Goal: Information Seeking & Learning: Learn about a topic

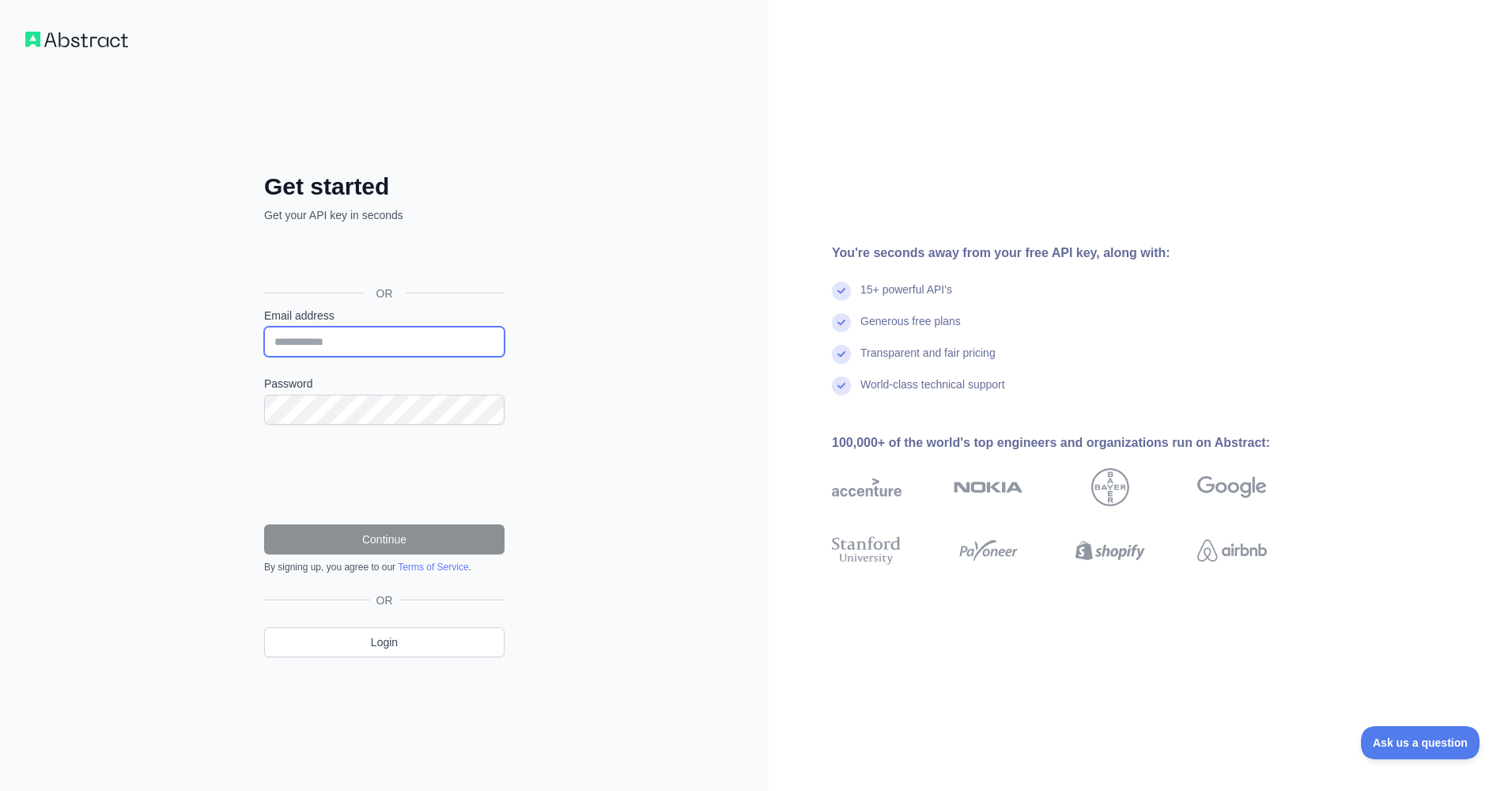
click at [294, 341] on input "Email address" at bounding box center [384, 341] width 241 height 30
type input "**********"
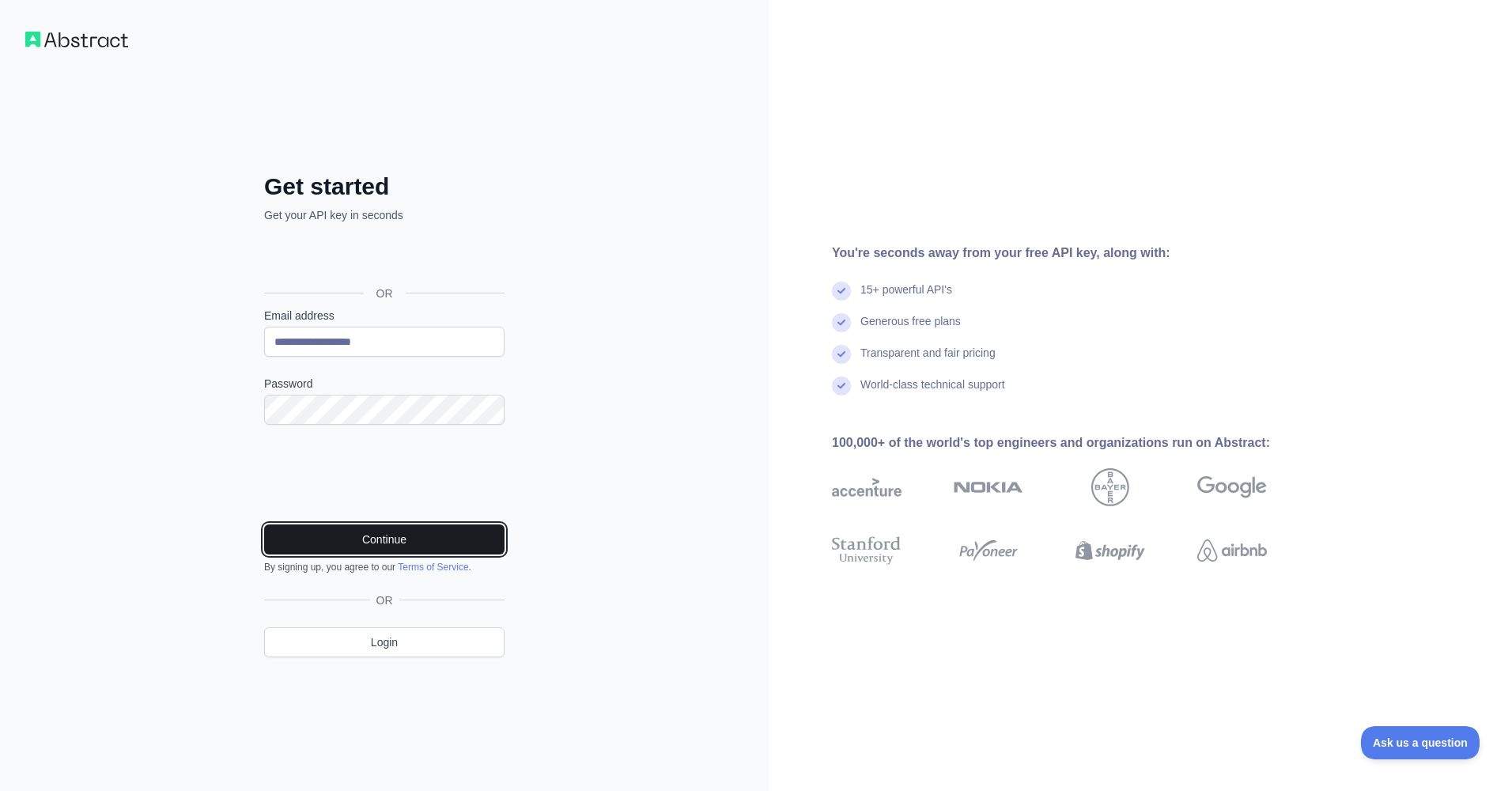
click at [353, 538] on button "Continue" at bounding box center [384, 539] width 241 height 30
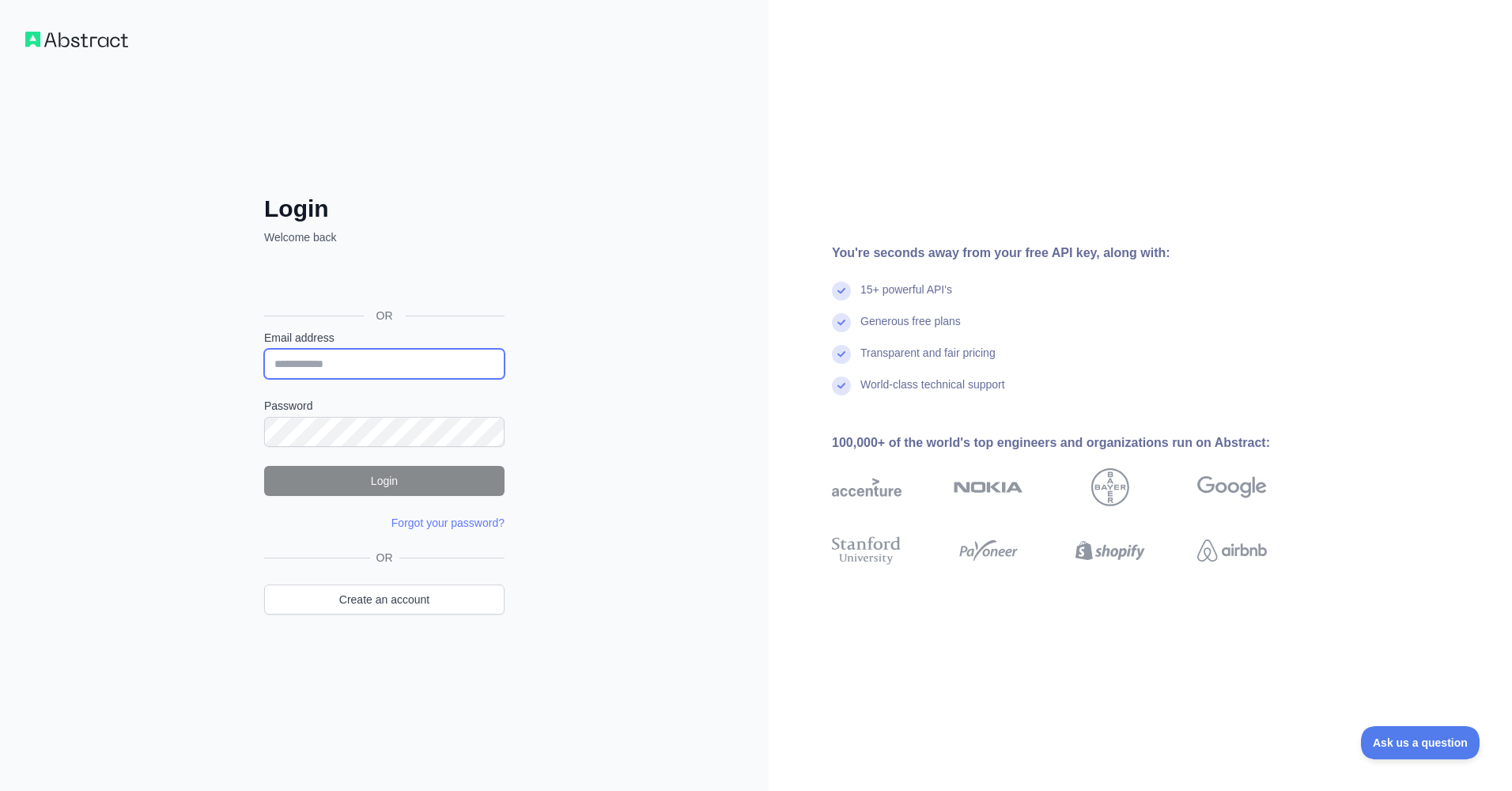
type input "**********"
click at [403, 482] on button "Login" at bounding box center [384, 481] width 241 height 30
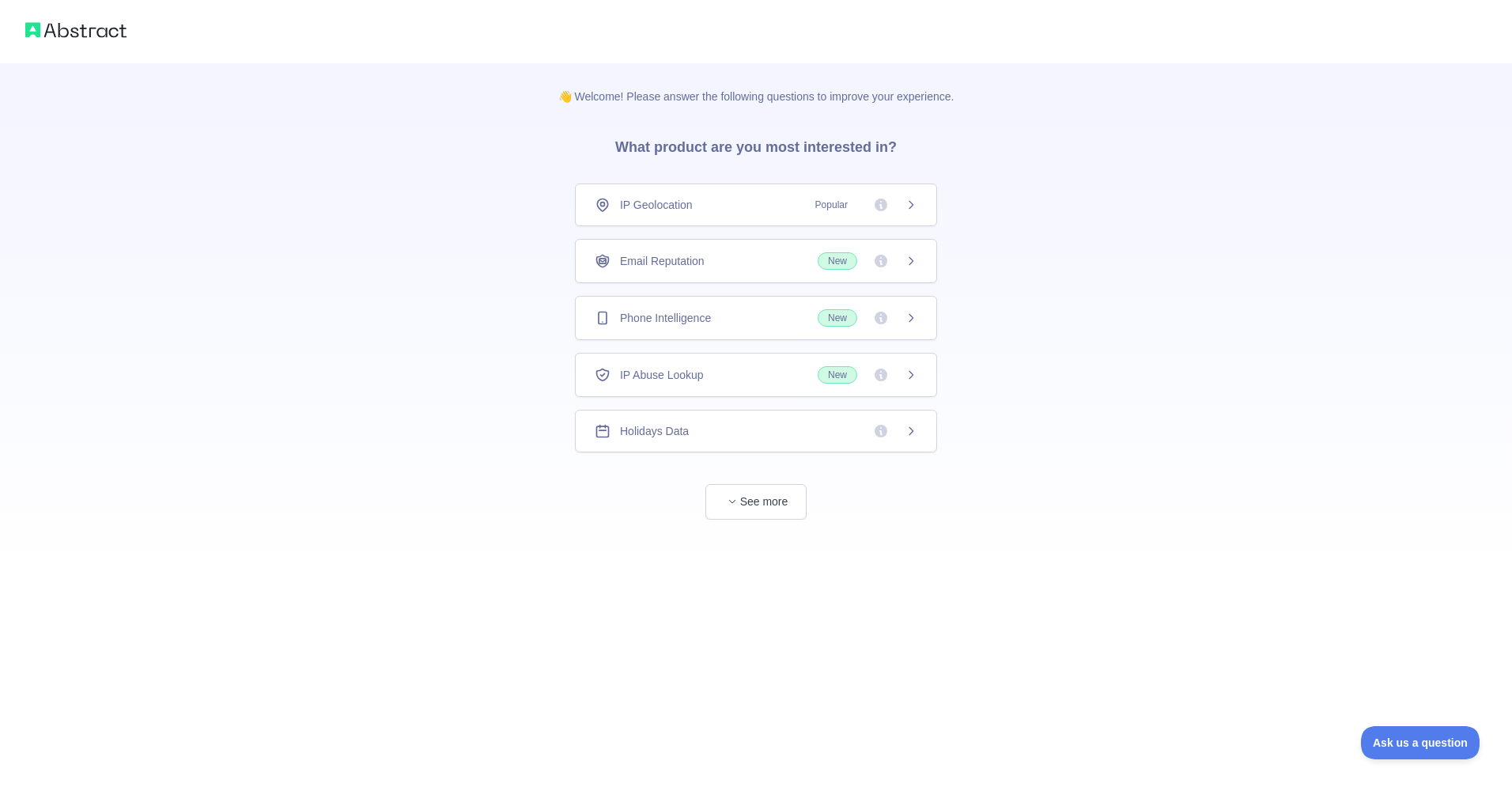
click at [783, 265] on div "Email Reputation New" at bounding box center [756, 261] width 323 height 17
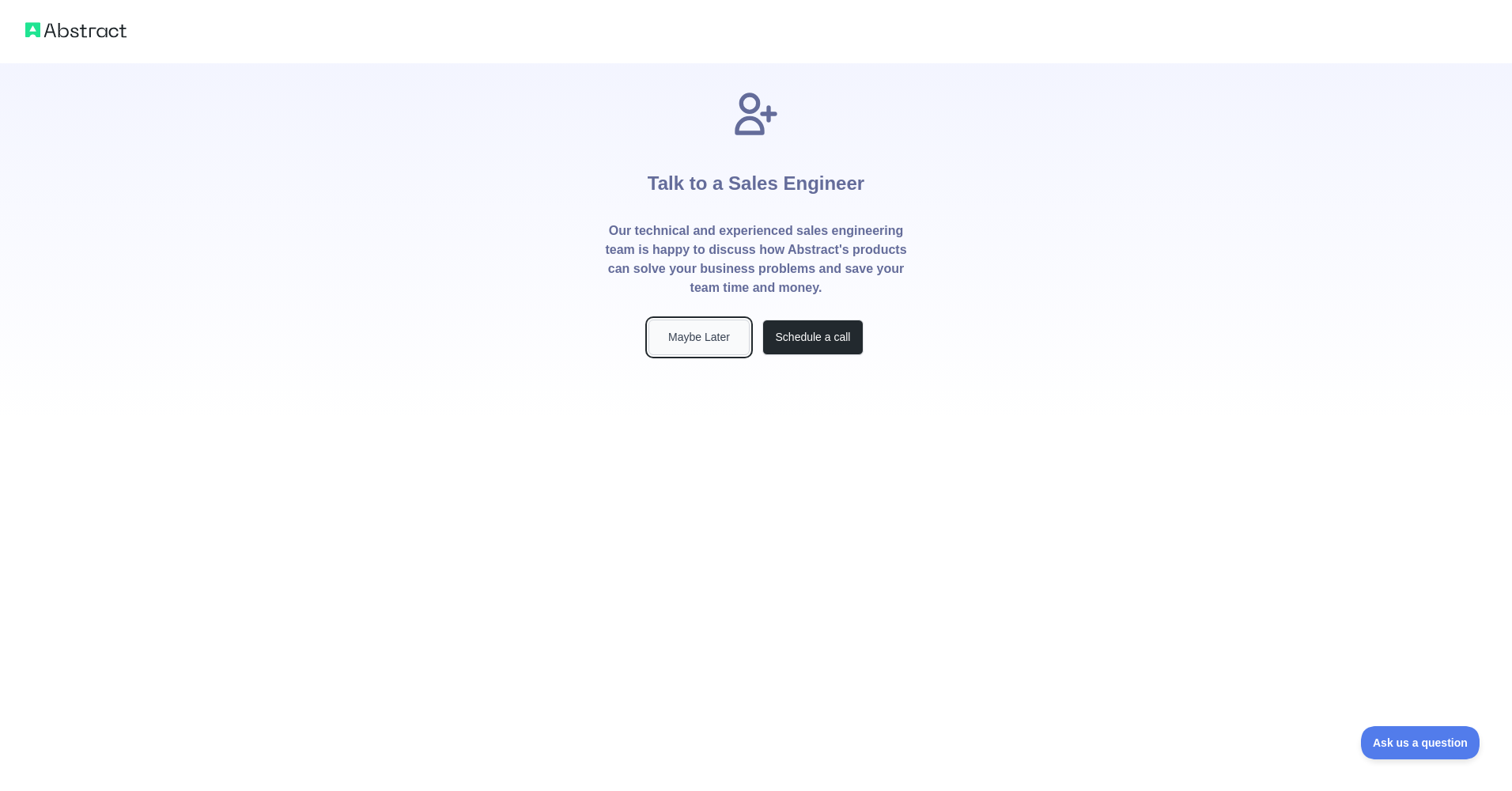
click at [707, 341] on button "Maybe Later" at bounding box center [699, 337] width 102 height 36
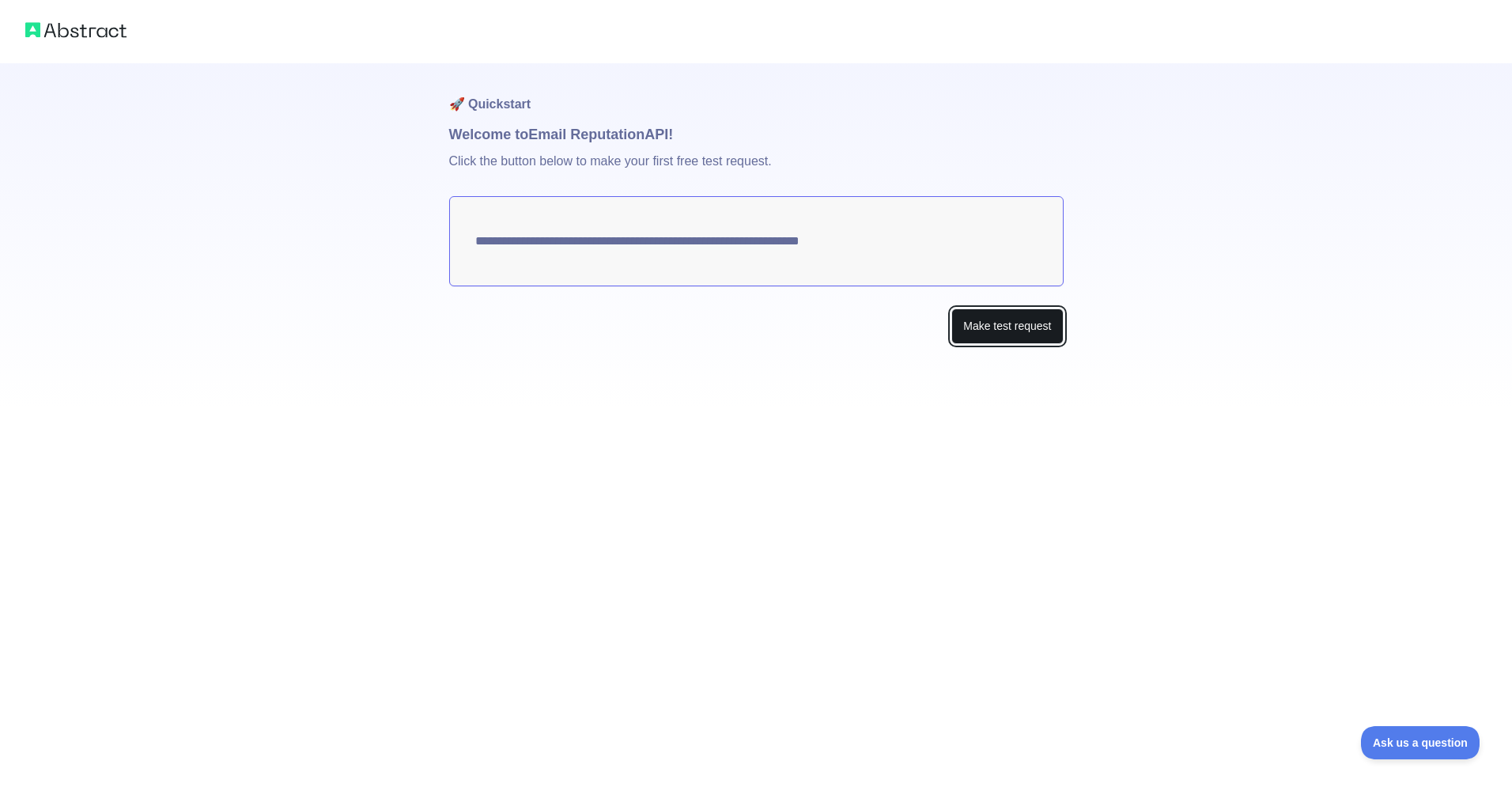
click at [1000, 326] on button "Make test request" at bounding box center [1007, 326] width 112 height 36
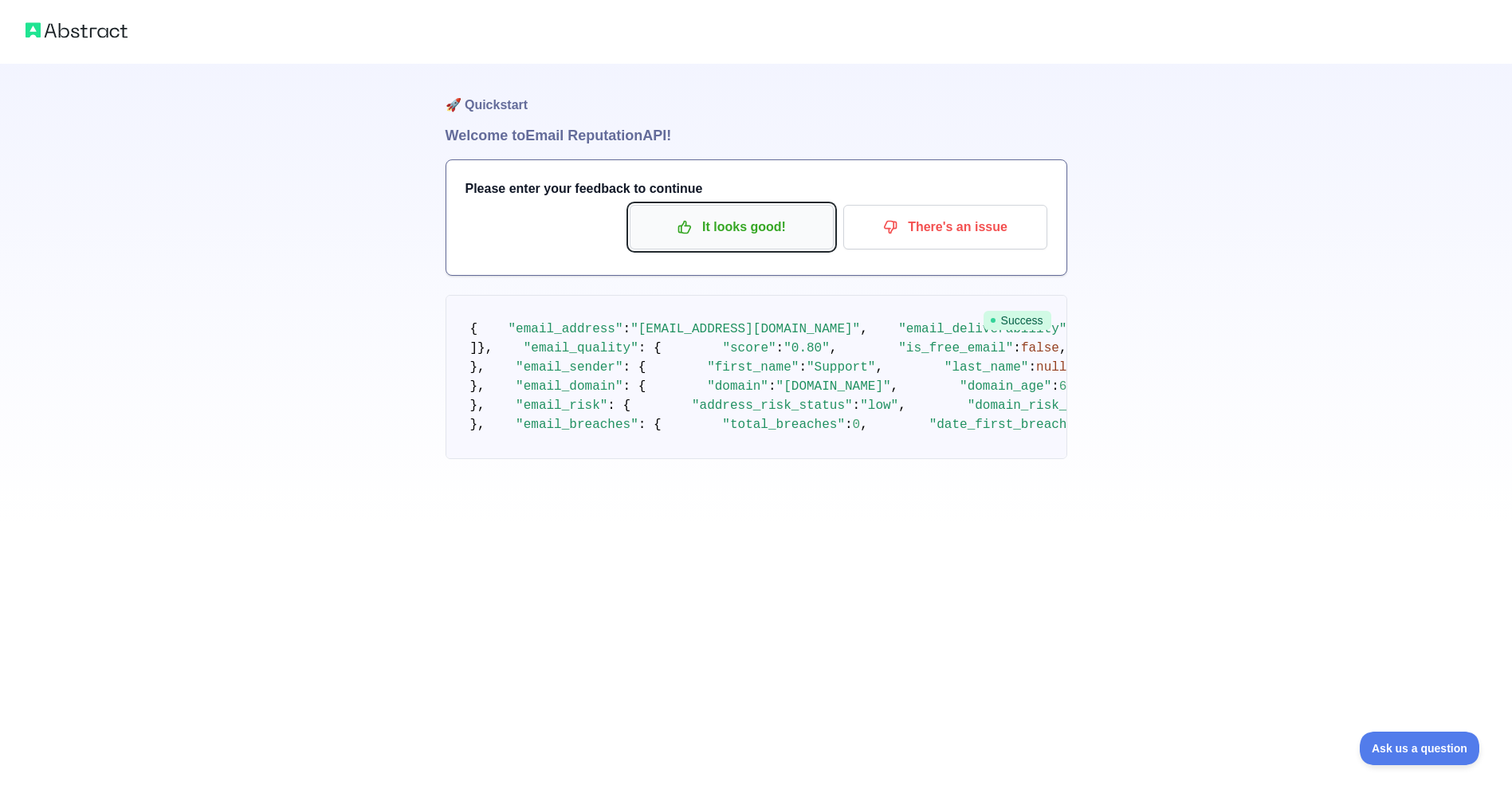
click at [741, 226] on p "It looks good!" at bounding box center [732, 227] width 180 height 27
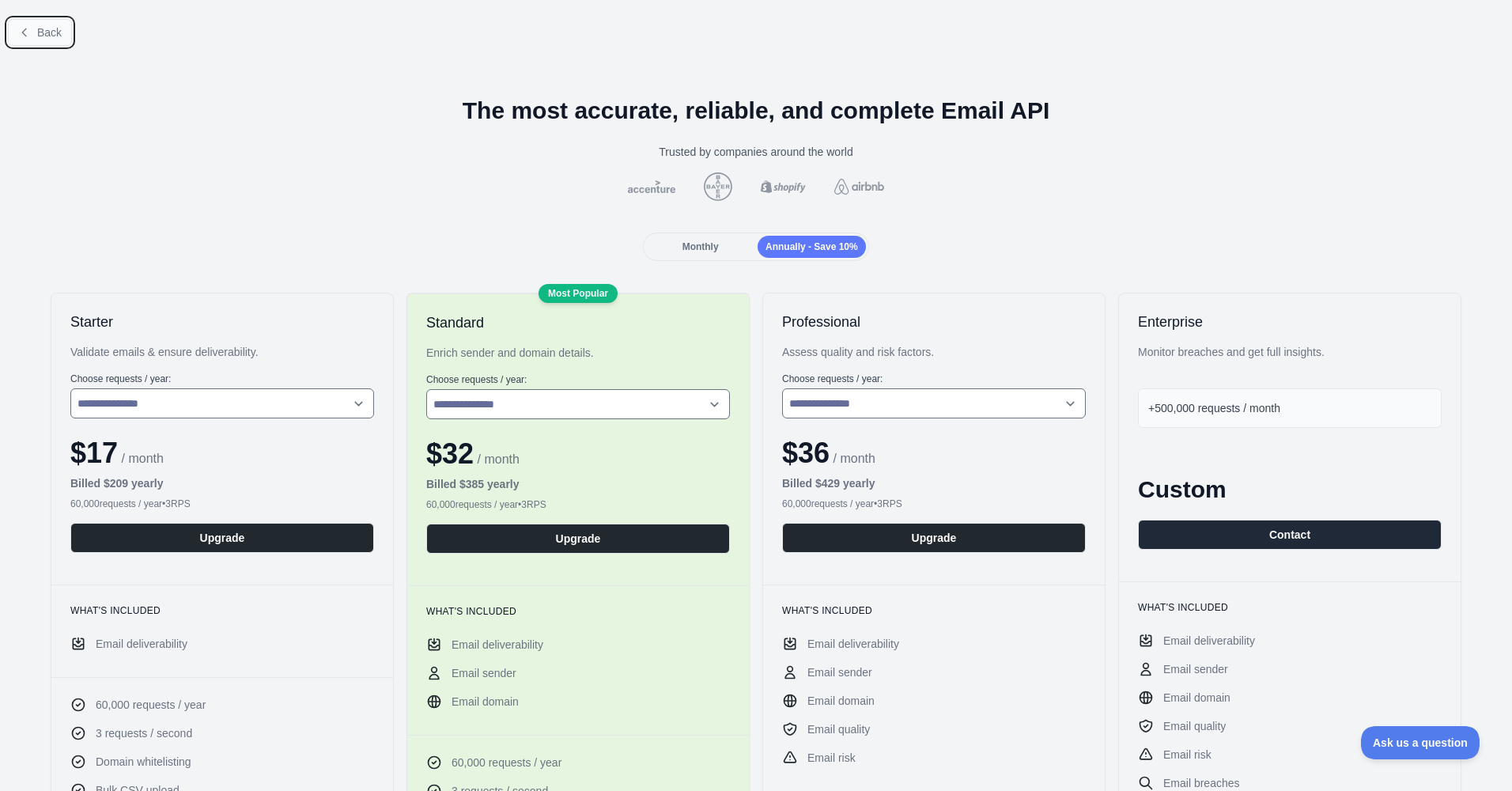
click at [31, 34] on button "Back" at bounding box center [40, 32] width 64 height 27
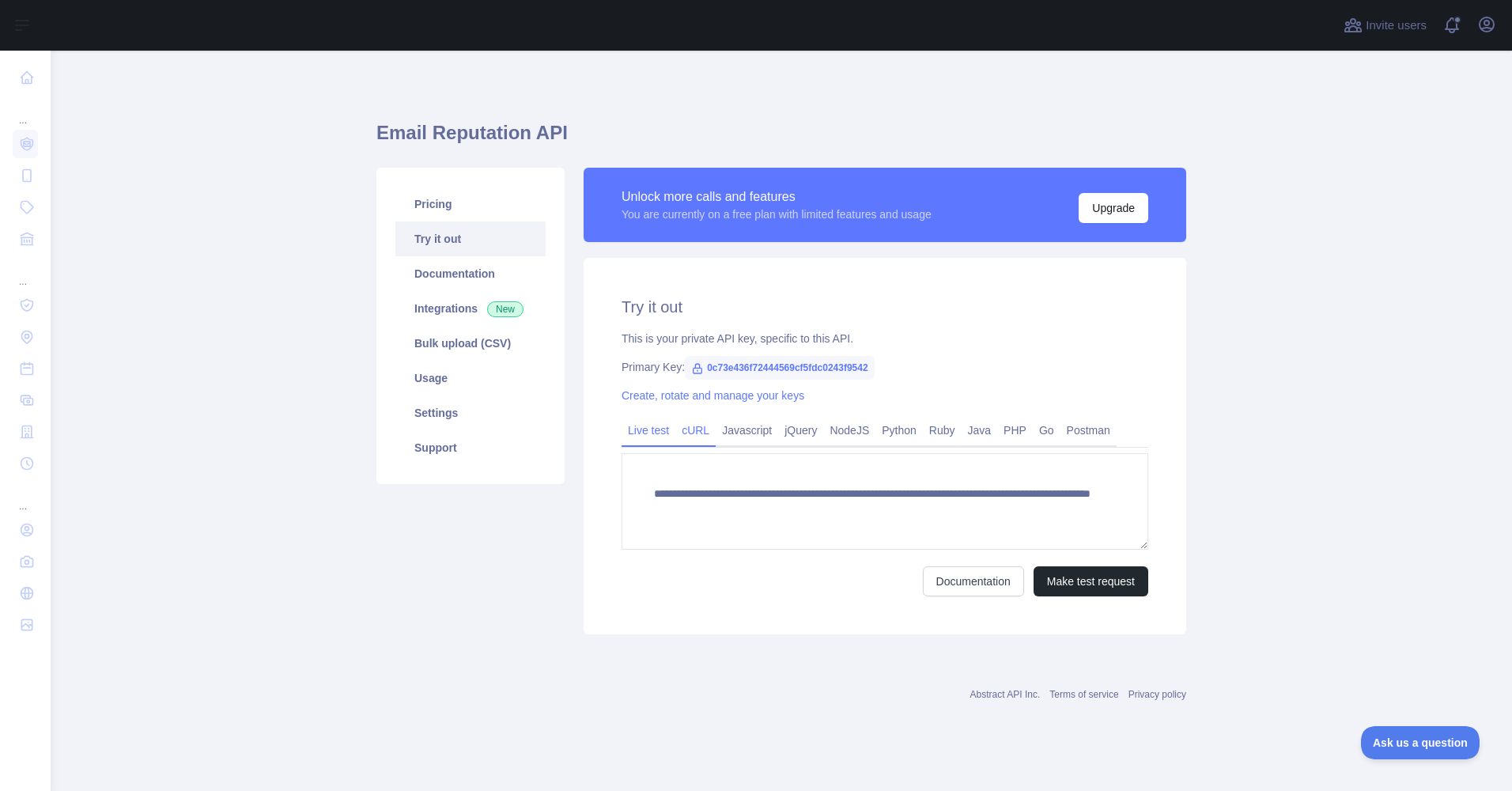
click at [701, 434] on link "cURL" at bounding box center [696, 430] width 40 height 26
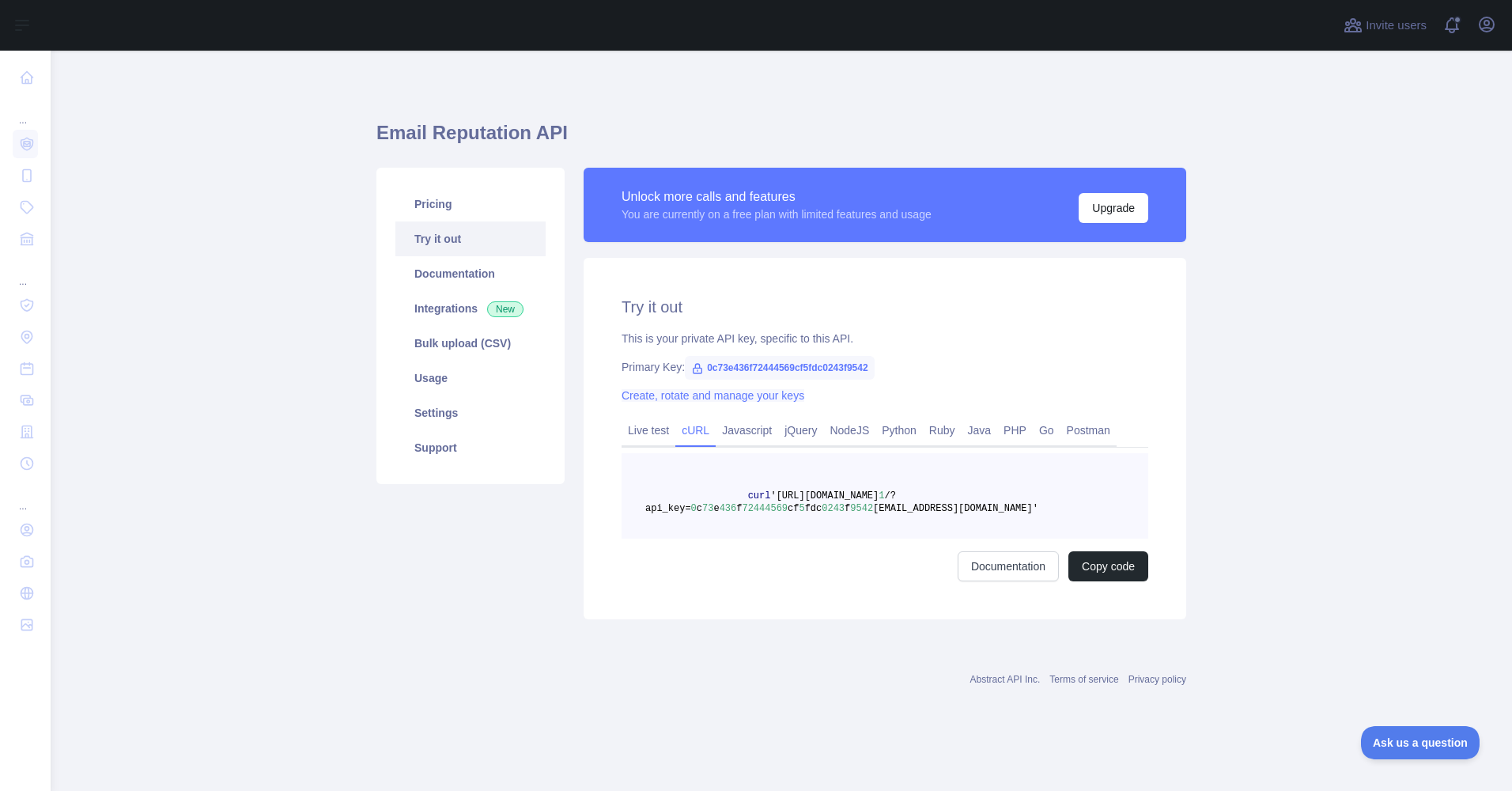
click at [741, 396] on link "Create, rotate and manage your keys" at bounding box center [713, 396] width 183 height 13
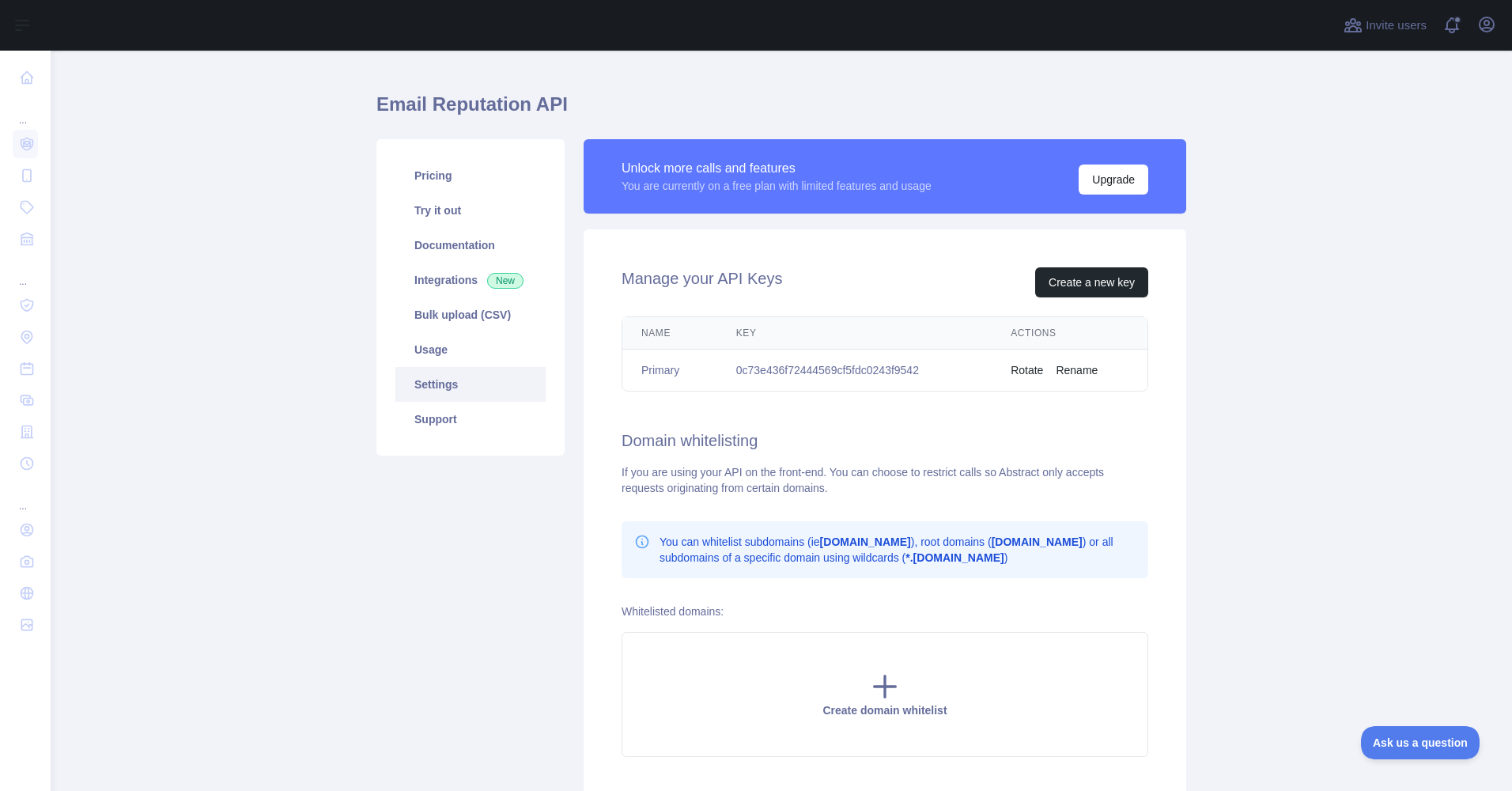
scroll to position [27, 0]
drag, startPoint x: 917, startPoint y: 371, endPoint x: 732, endPoint y: 370, distance: 185.0
click at [732, 370] on td "0c73e436f72444569cf5fdc0243f9542" at bounding box center [855, 372] width 275 height 42
copy td "0c73e436f72444569cf5fdc0243f9542"
click at [437, 346] on link "Usage" at bounding box center [470, 351] width 150 height 35
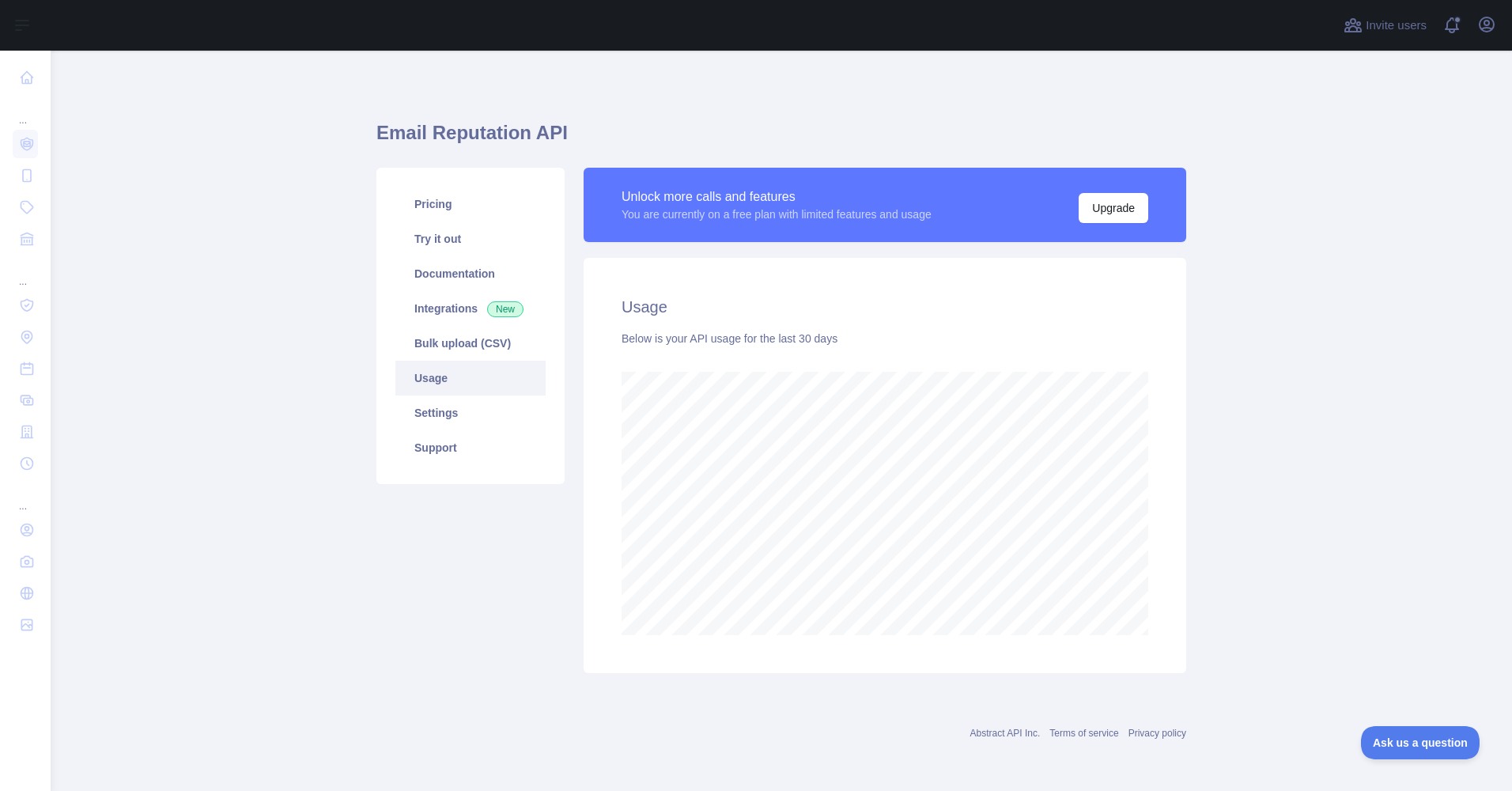
scroll to position [741, 1462]
click at [444, 242] on link "Try it out" at bounding box center [470, 239] width 150 height 35
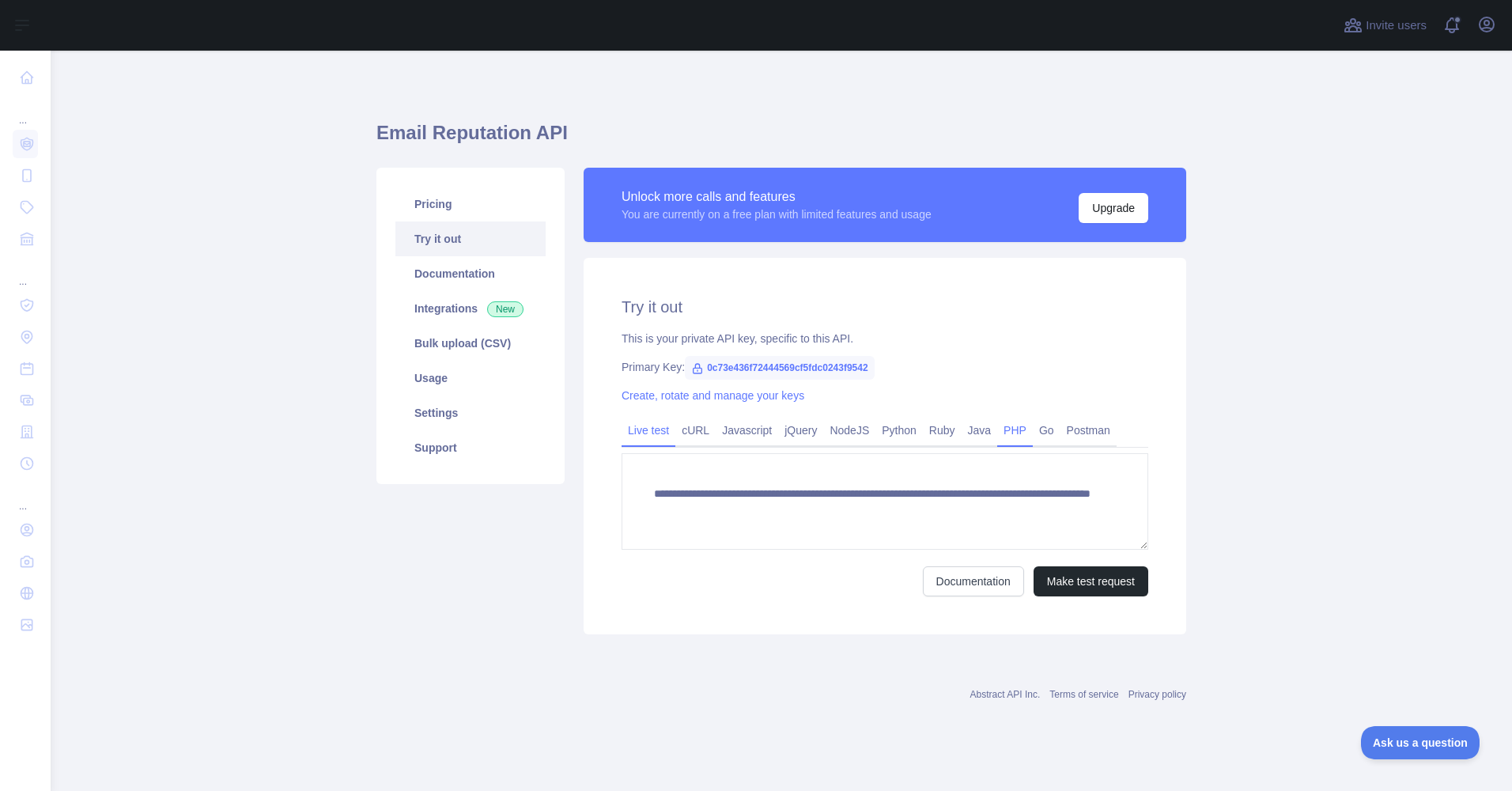
click at [1006, 429] on link "PHP" at bounding box center [1015, 430] width 36 height 26
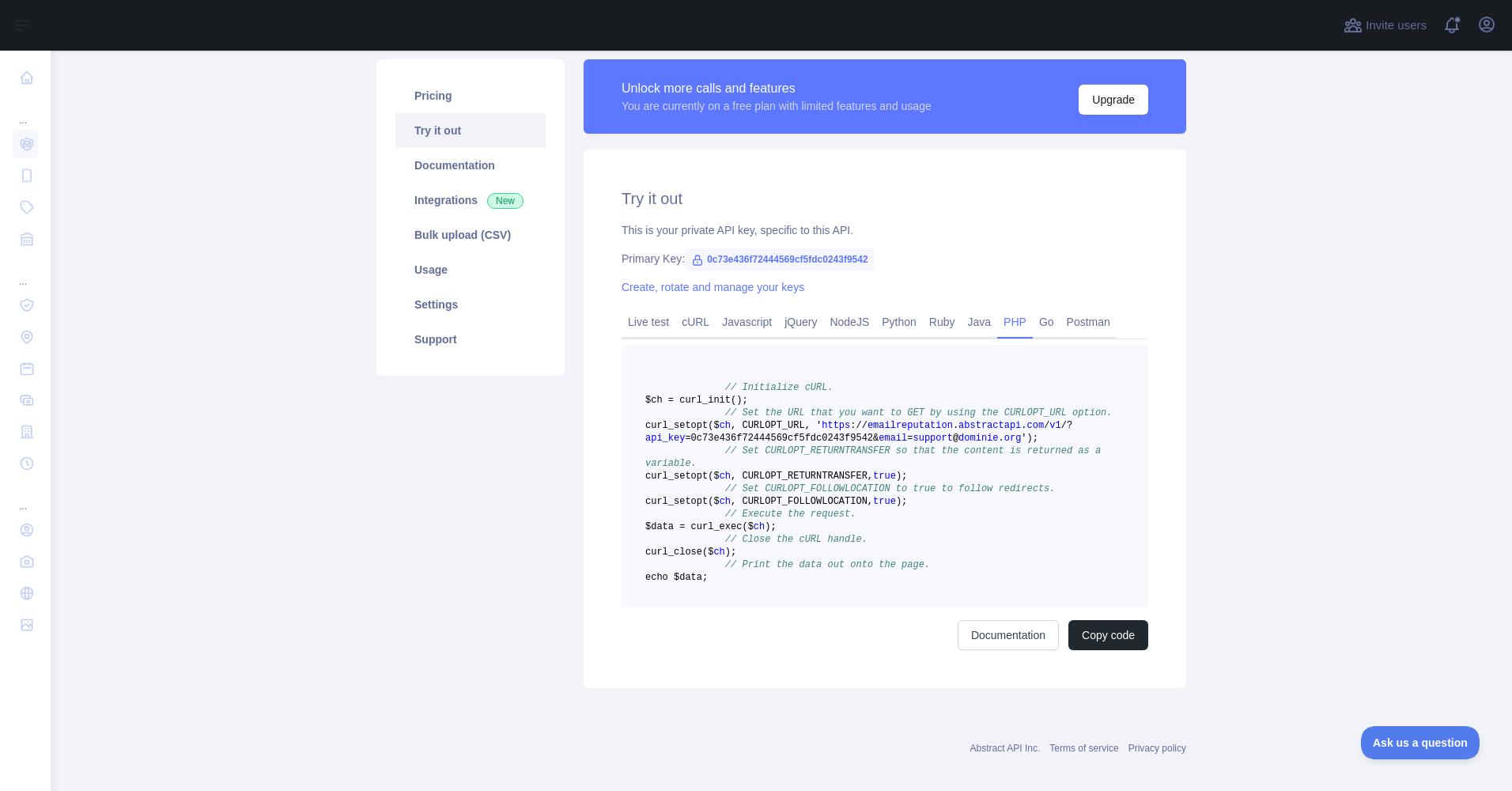
scroll to position [109, 0]
click at [696, 322] on link "cURL" at bounding box center [696, 321] width 40 height 26
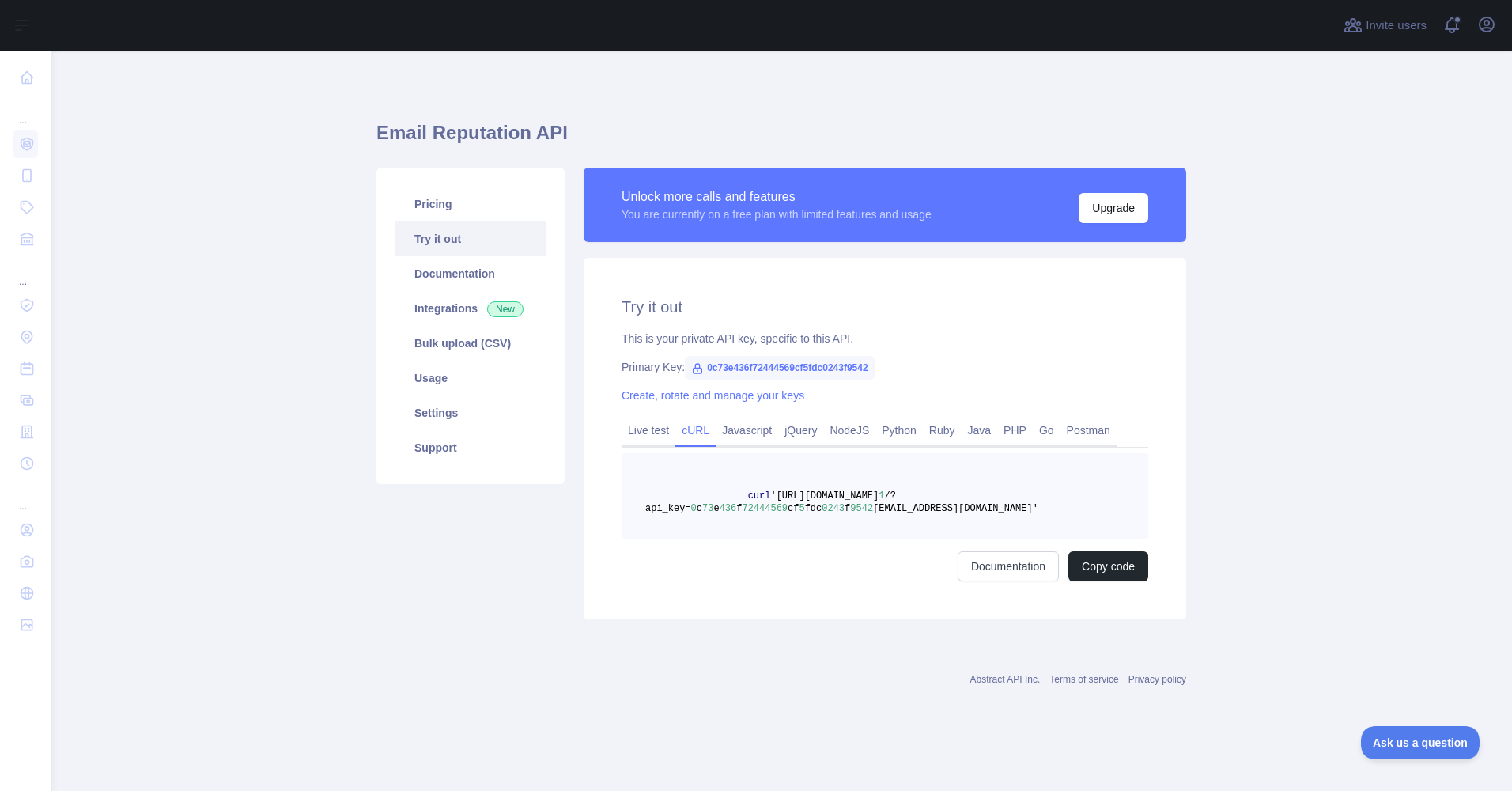
scroll to position [0, 0]
drag, startPoint x: 976, startPoint y: 497, endPoint x: 812, endPoint y: 499, distance: 164.0
click at [812, 499] on span "'https://emailreputation.abstractapi.com/v" at bounding box center [825, 496] width 108 height 11
copy span "emailreputation.abstractapi.com"
click at [1010, 432] on link "PHP" at bounding box center [1015, 430] width 36 height 26
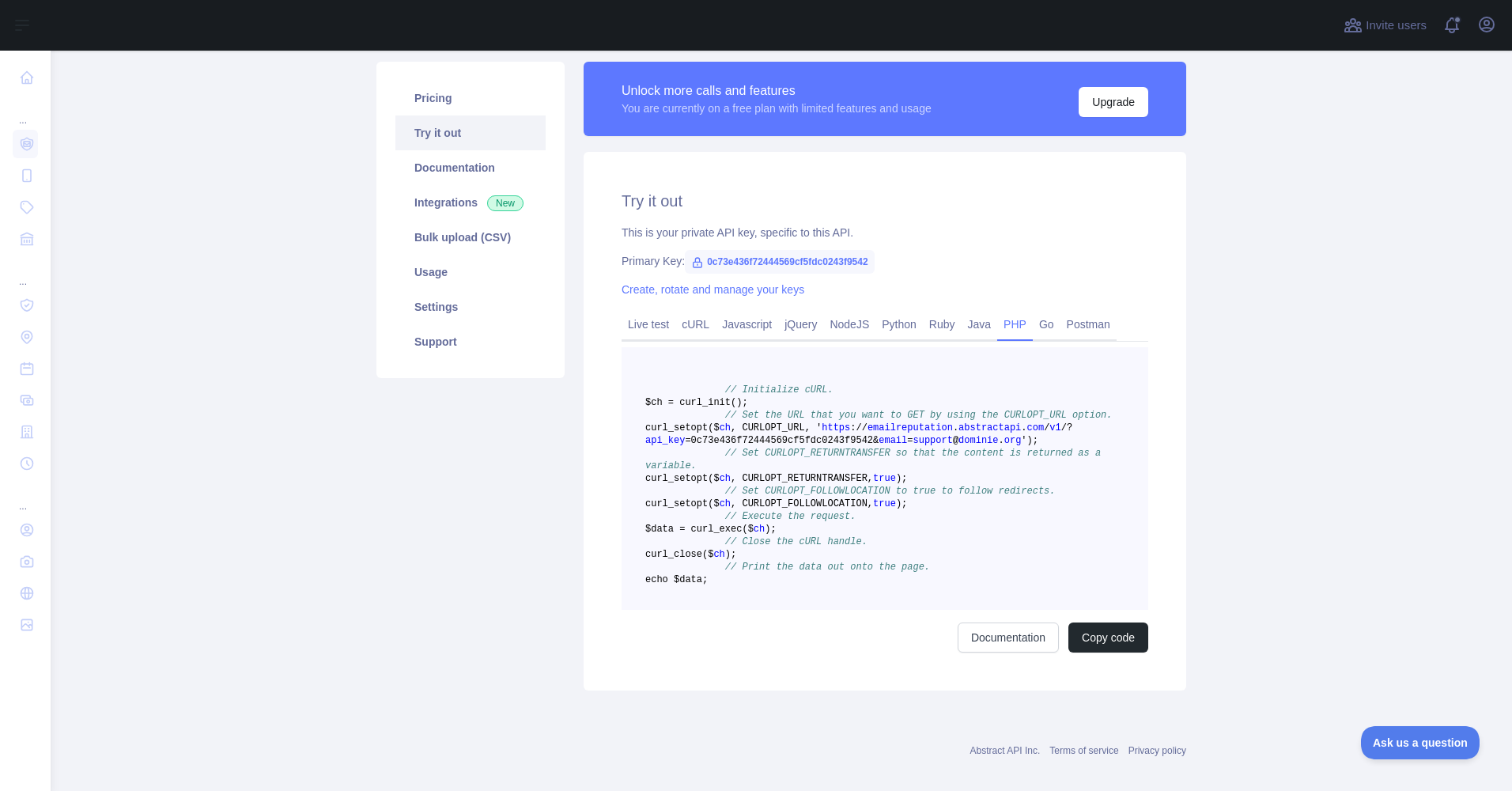
scroll to position [101, 0]
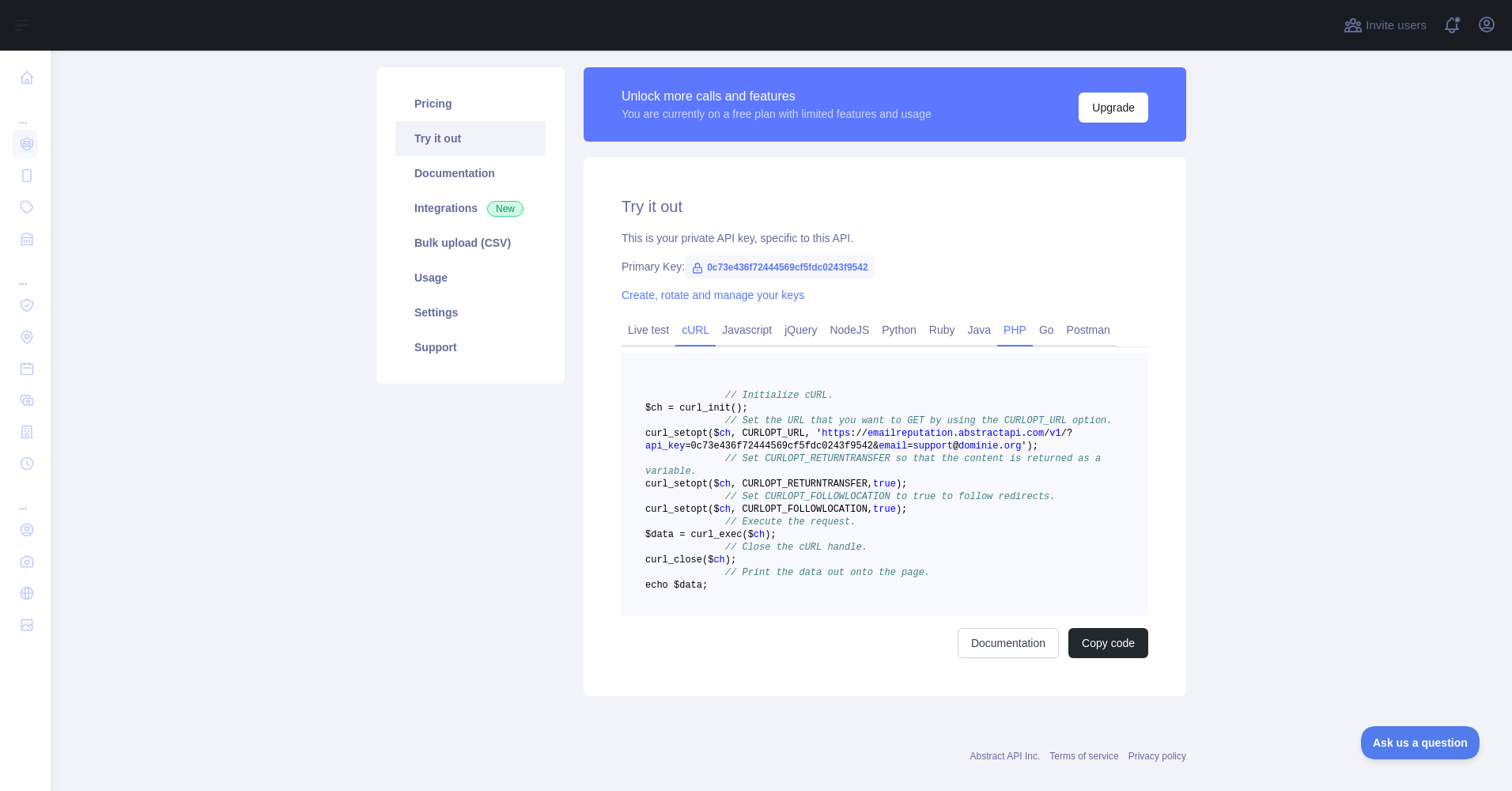
click at [690, 333] on link "cURL" at bounding box center [696, 330] width 40 height 26
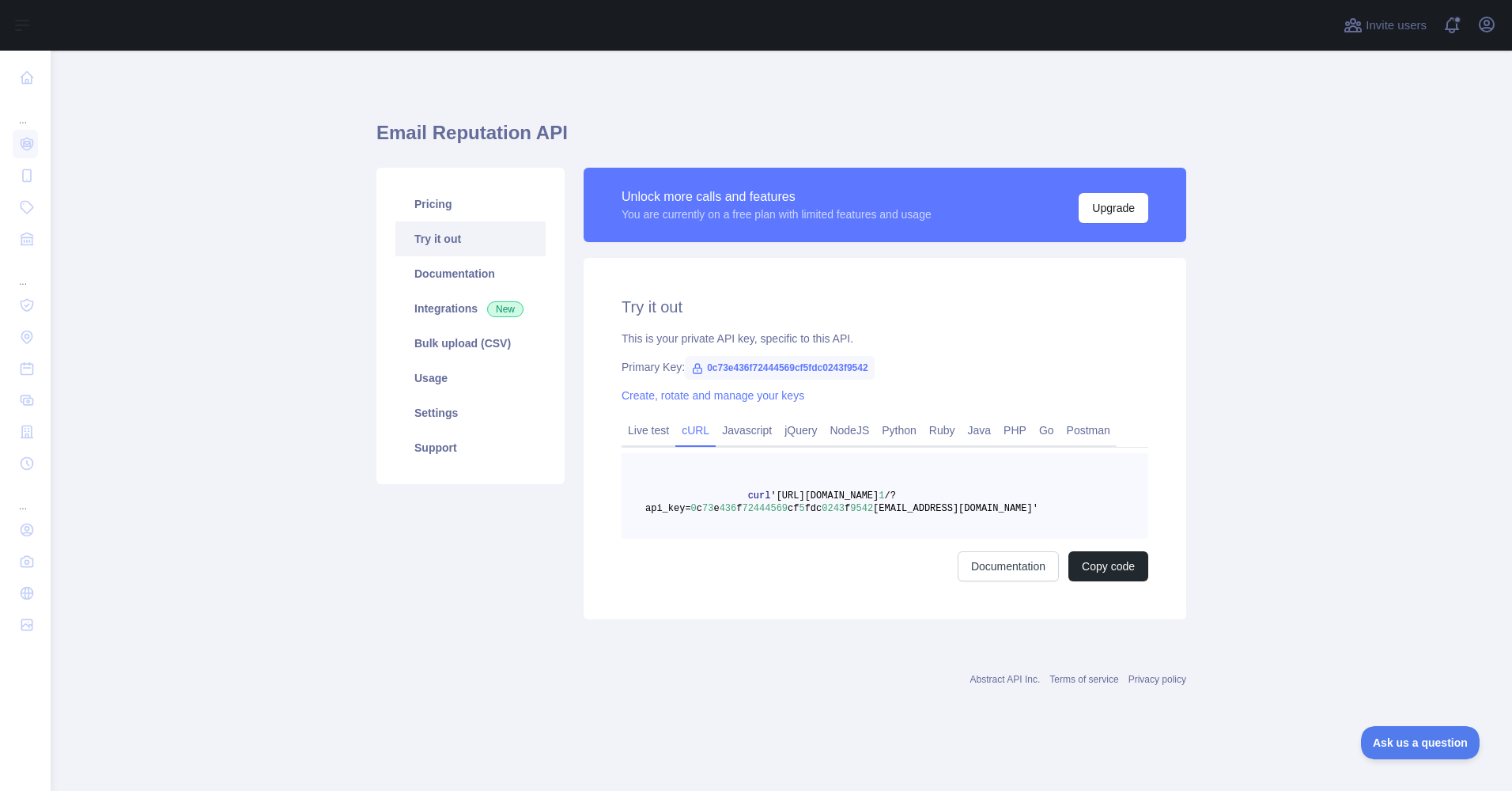
scroll to position [0, 0]
click at [1006, 572] on link "Documentation" at bounding box center [1008, 566] width 102 height 30
click at [1009, 425] on link "PHP" at bounding box center [1015, 430] width 36 height 26
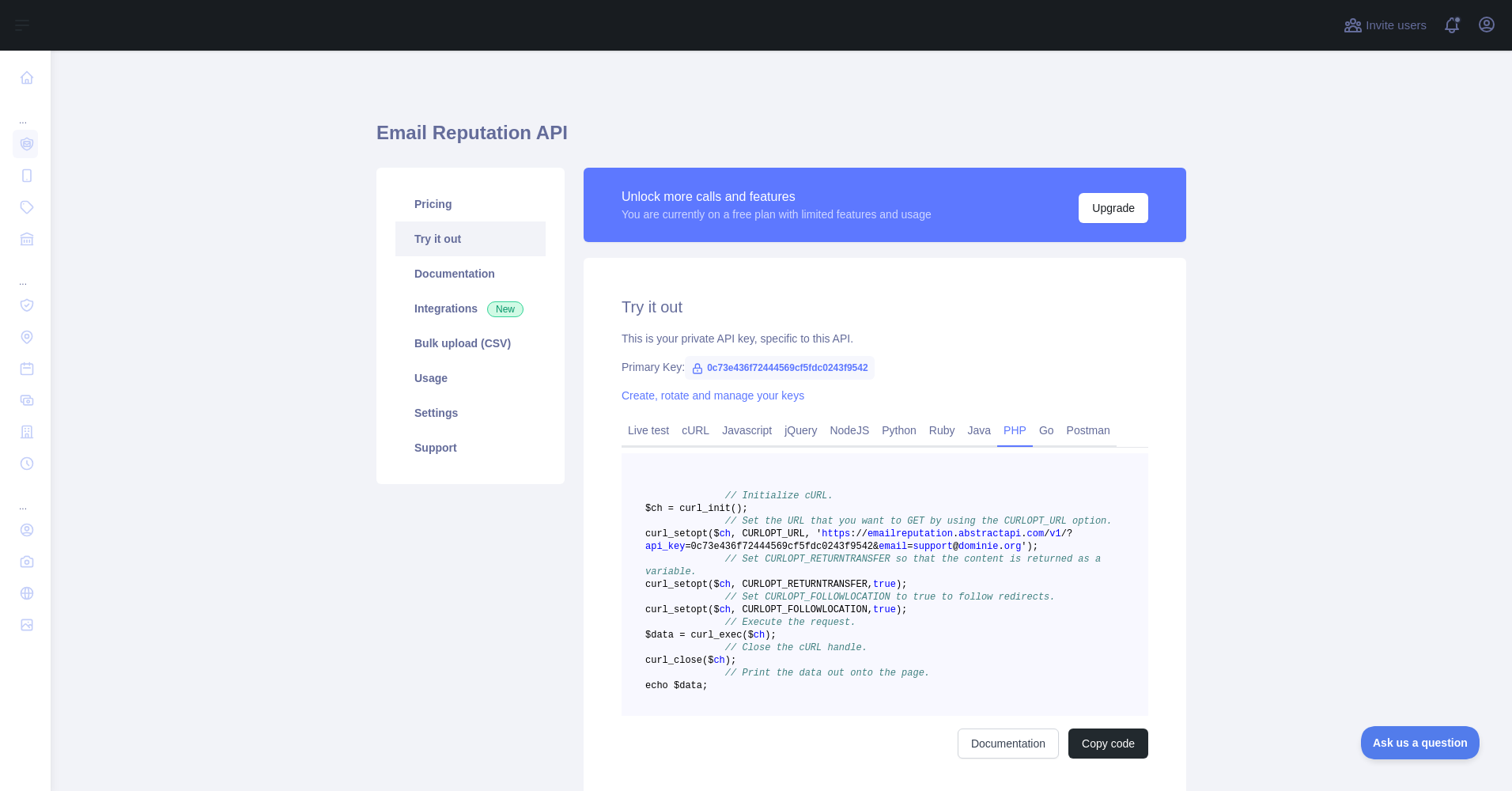
scroll to position [199, 0]
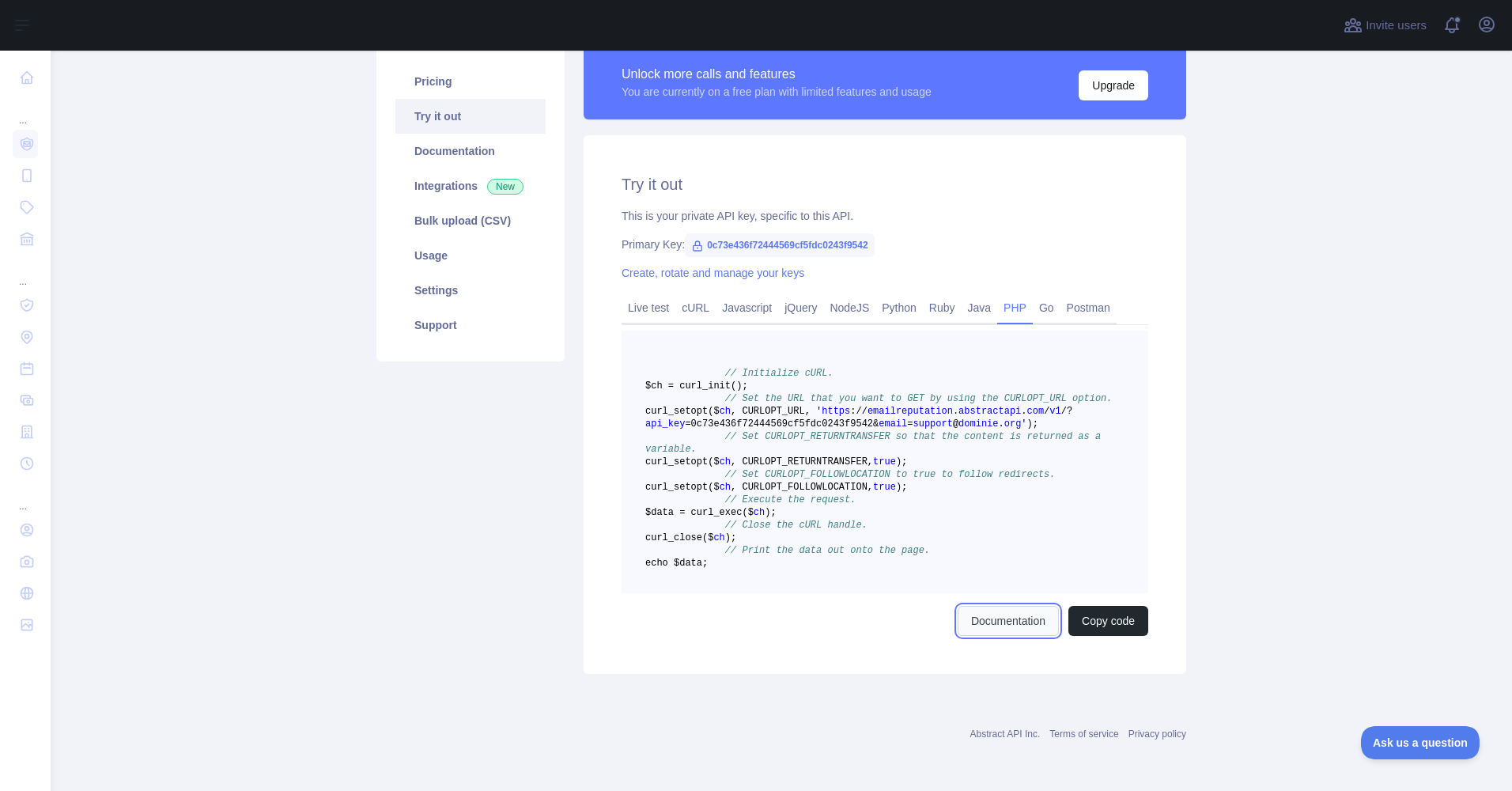
click at [995, 623] on link "Documentation" at bounding box center [1008, 621] width 102 height 30
click at [437, 244] on link "Usage" at bounding box center [470, 255] width 150 height 35
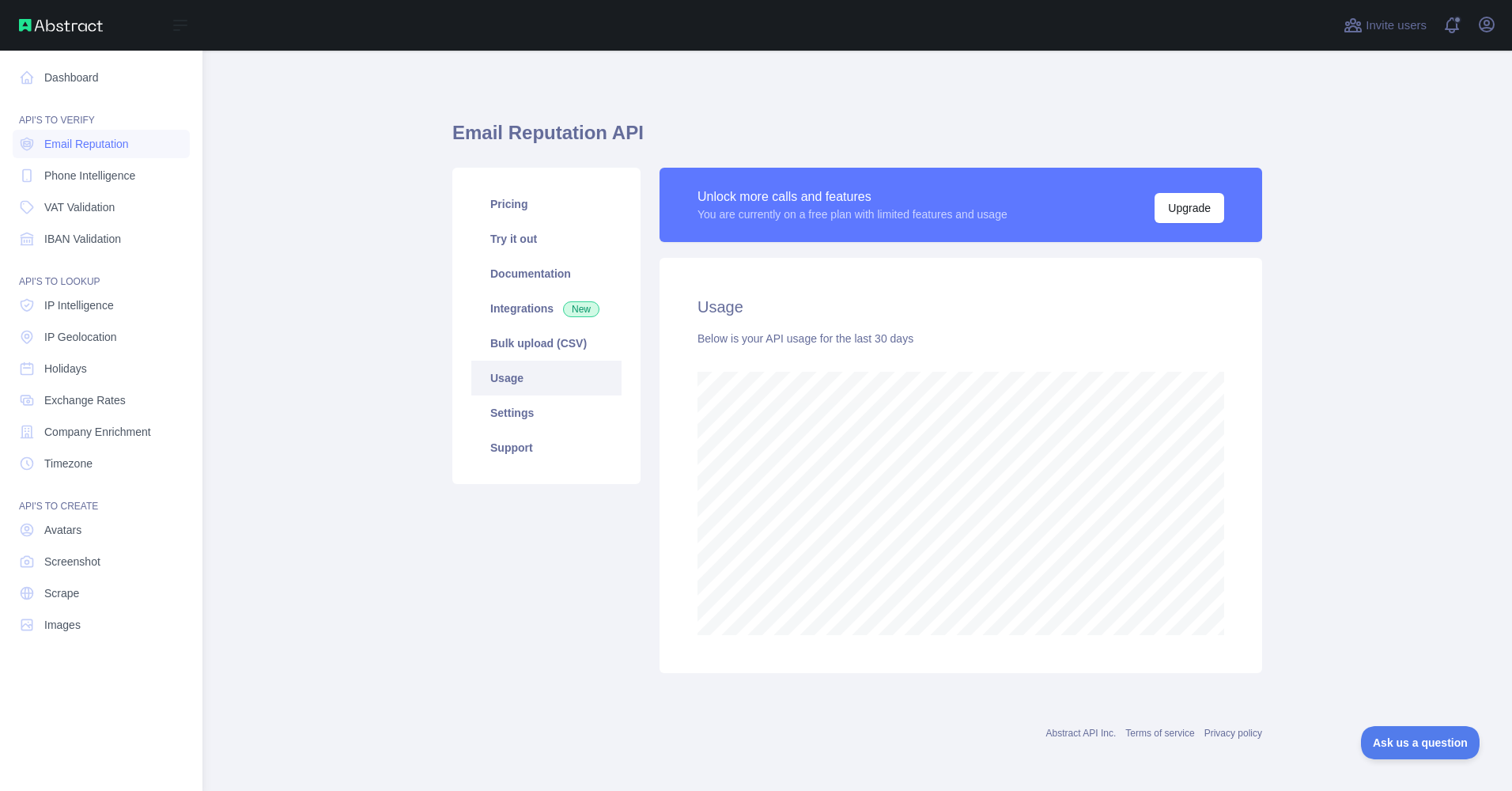
scroll to position [790285, 789496]
click at [68, 181] on span "Phone Intelligence" at bounding box center [89, 175] width 91 height 16
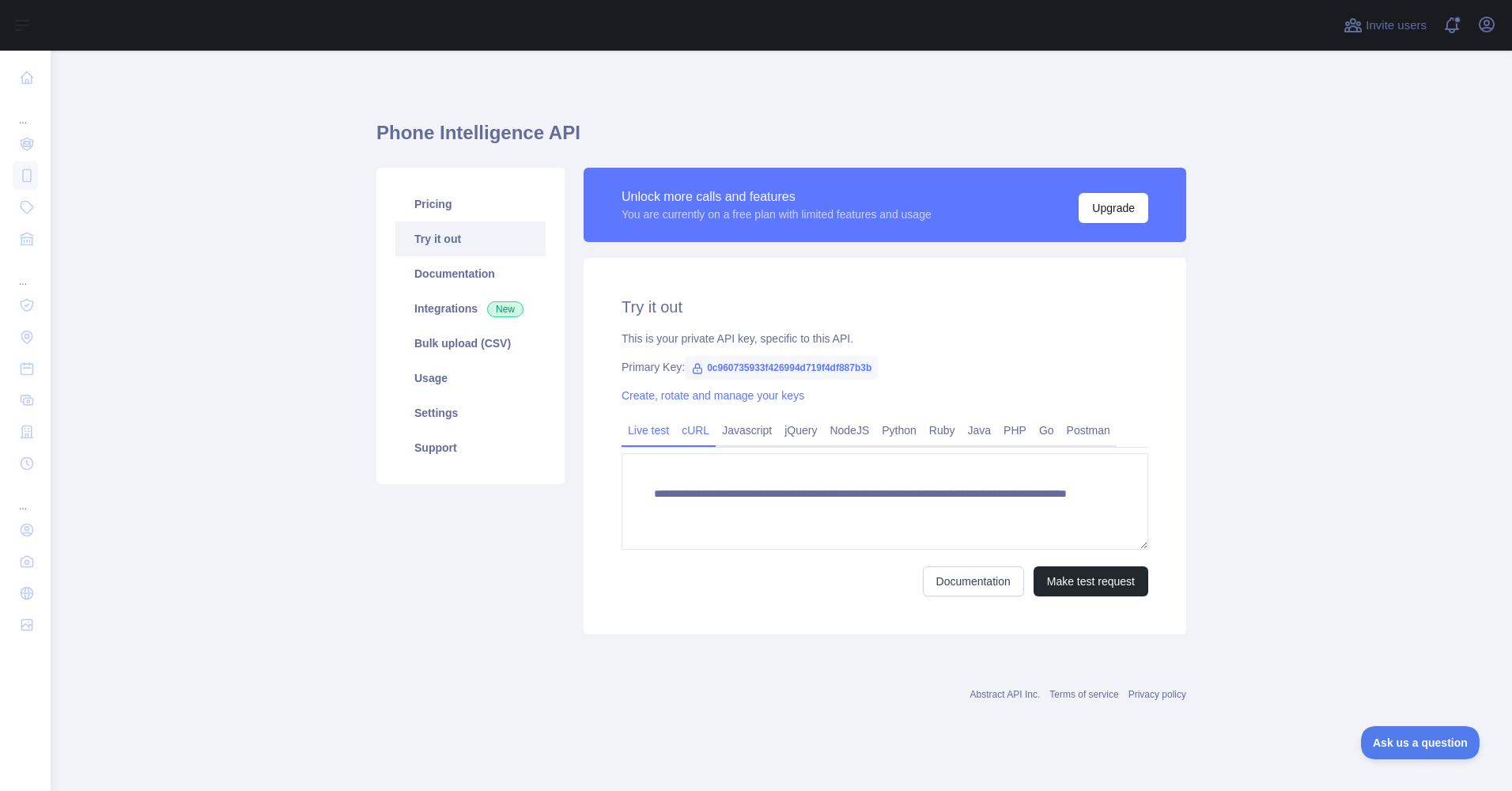
click at [695, 428] on link "cURL" at bounding box center [696, 430] width 40 height 26
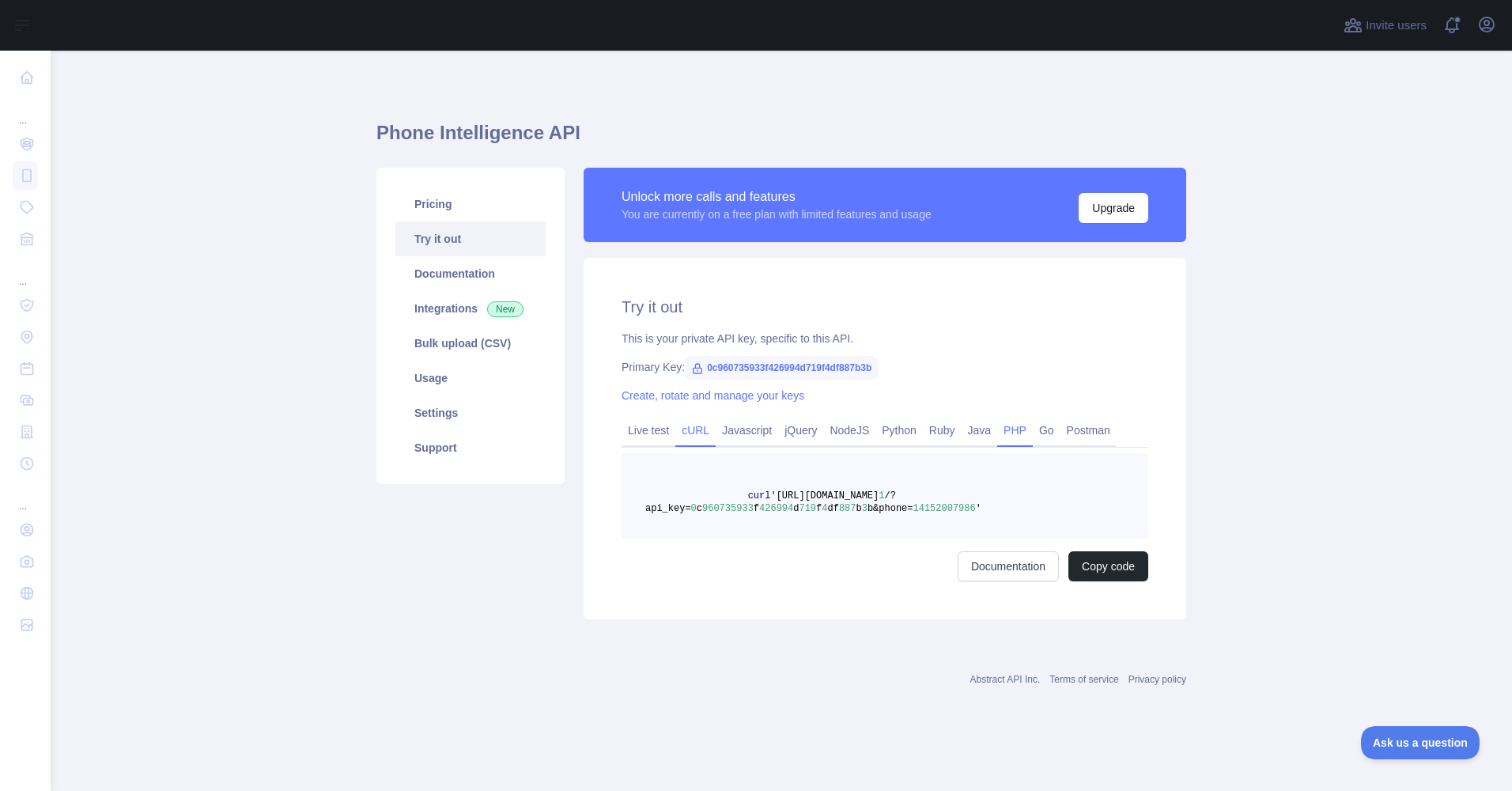
click at [1010, 433] on link "PHP" at bounding box center [1015, 430] width 36 height 26
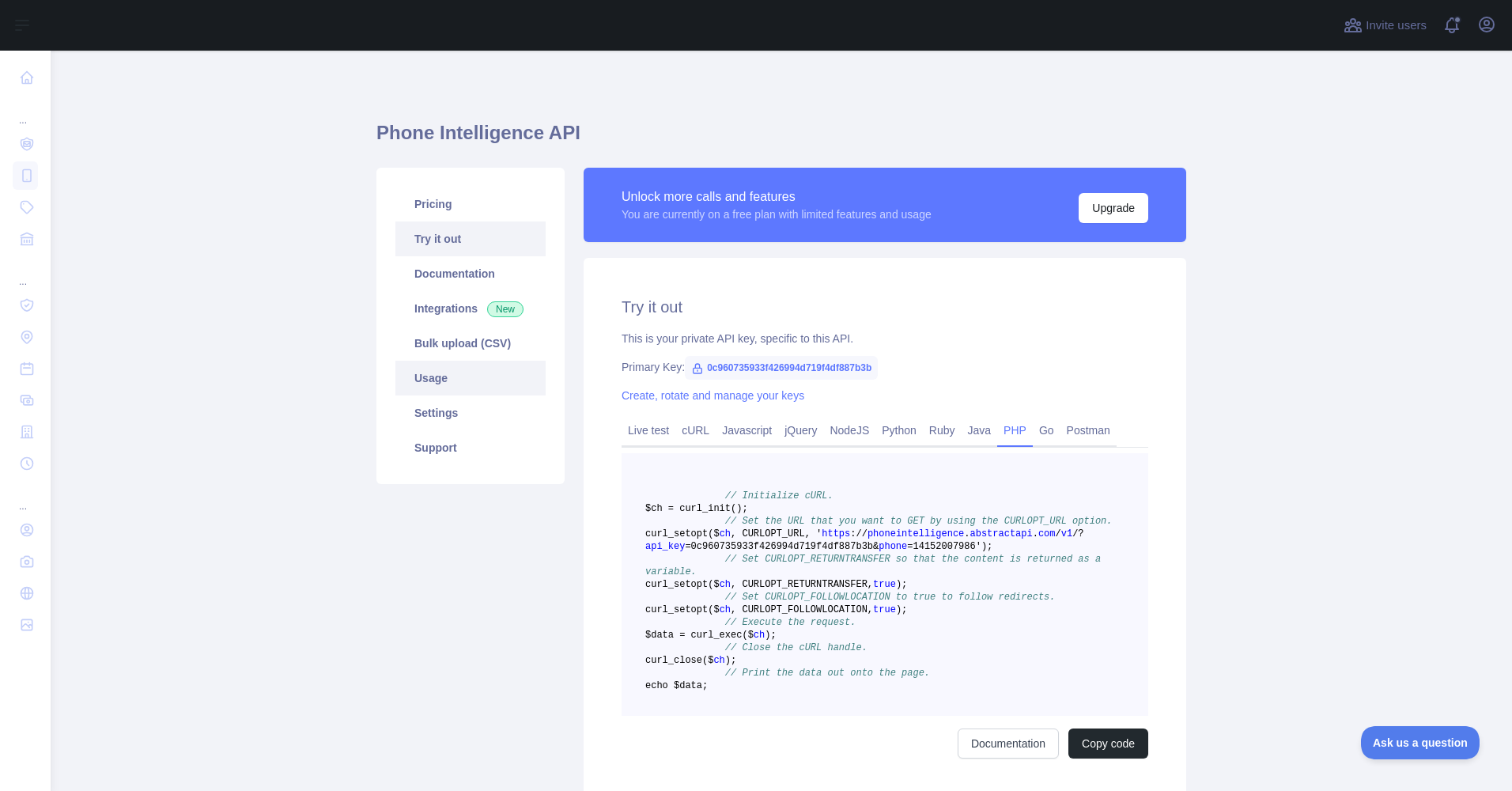
click at [436, 380] on link "Usage" at bounding box center [470, 378] width 150 height 35
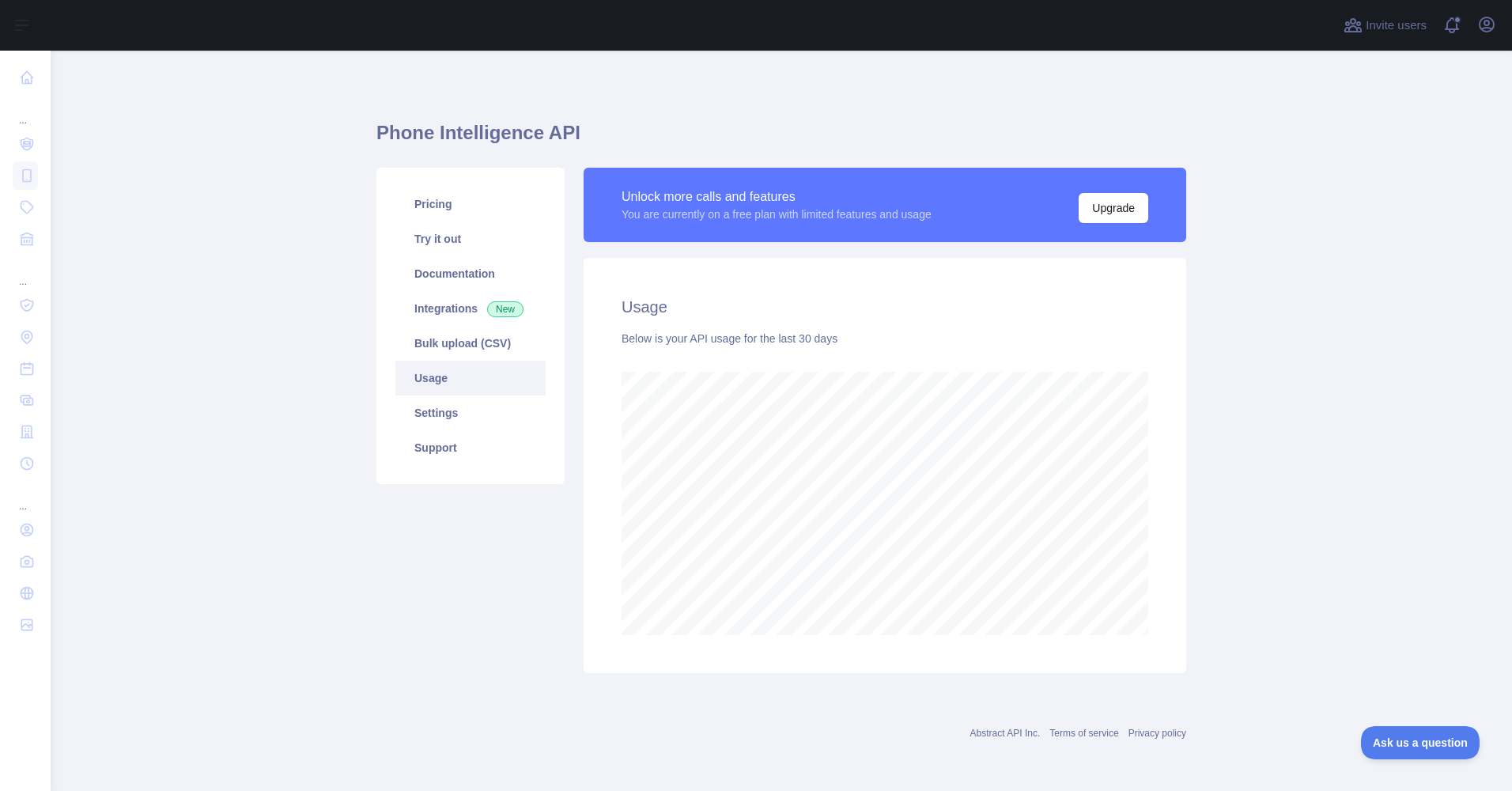
scroll to position [741, 1462]
click at [443, 410] on link "Settings" at bounding box center [470, 413] width 150 height 35
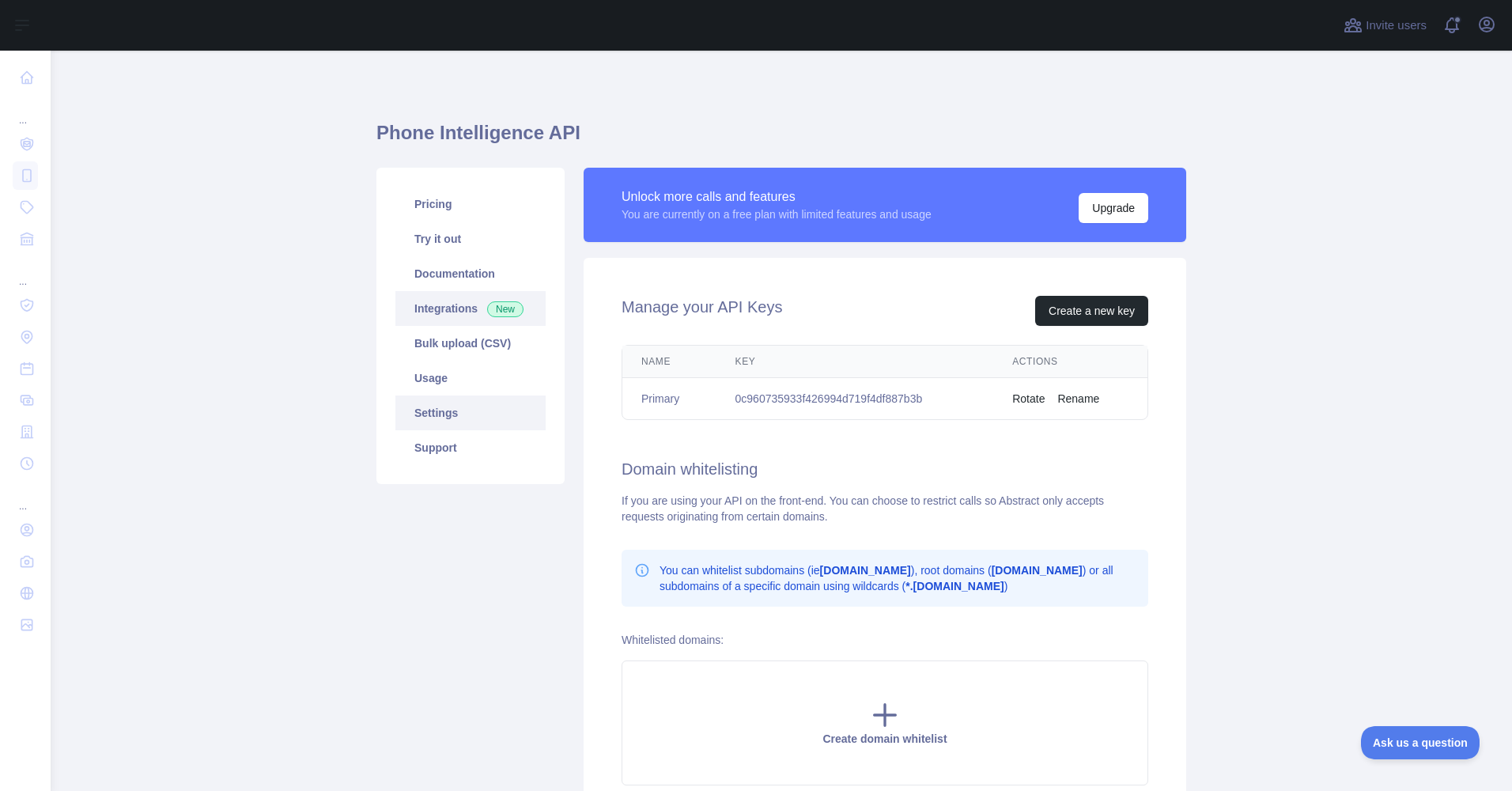
click at [436, 307] on link "Integrations New" at bounding box center [470, 309] width 150 height 35
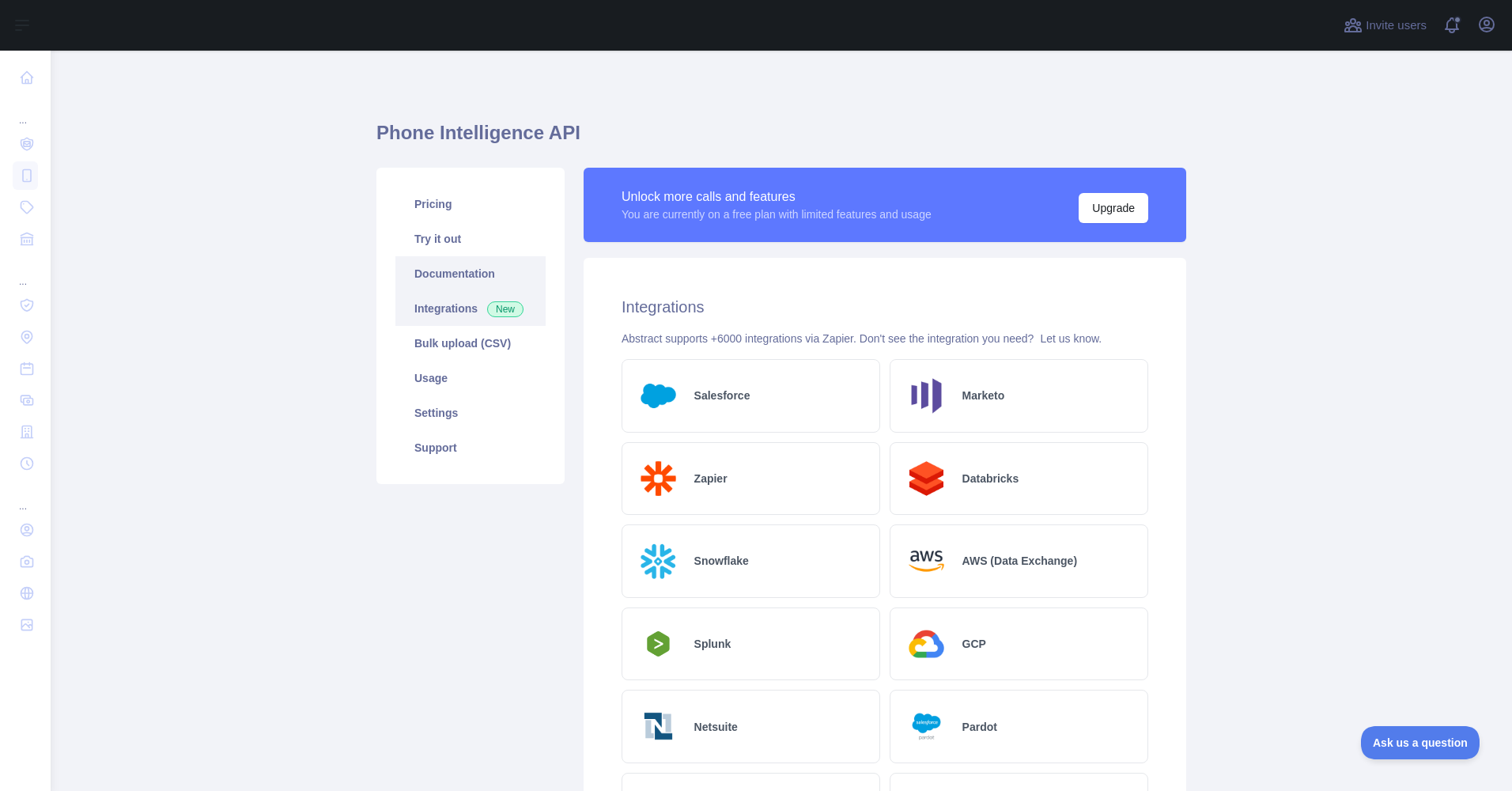
click at [446, 269] on link "Documentation" at bounding box center [470, 274] width 150 height 35
click at [428, 244] on link "Try it out" at bounding box center [470, 239] width 150 height 35
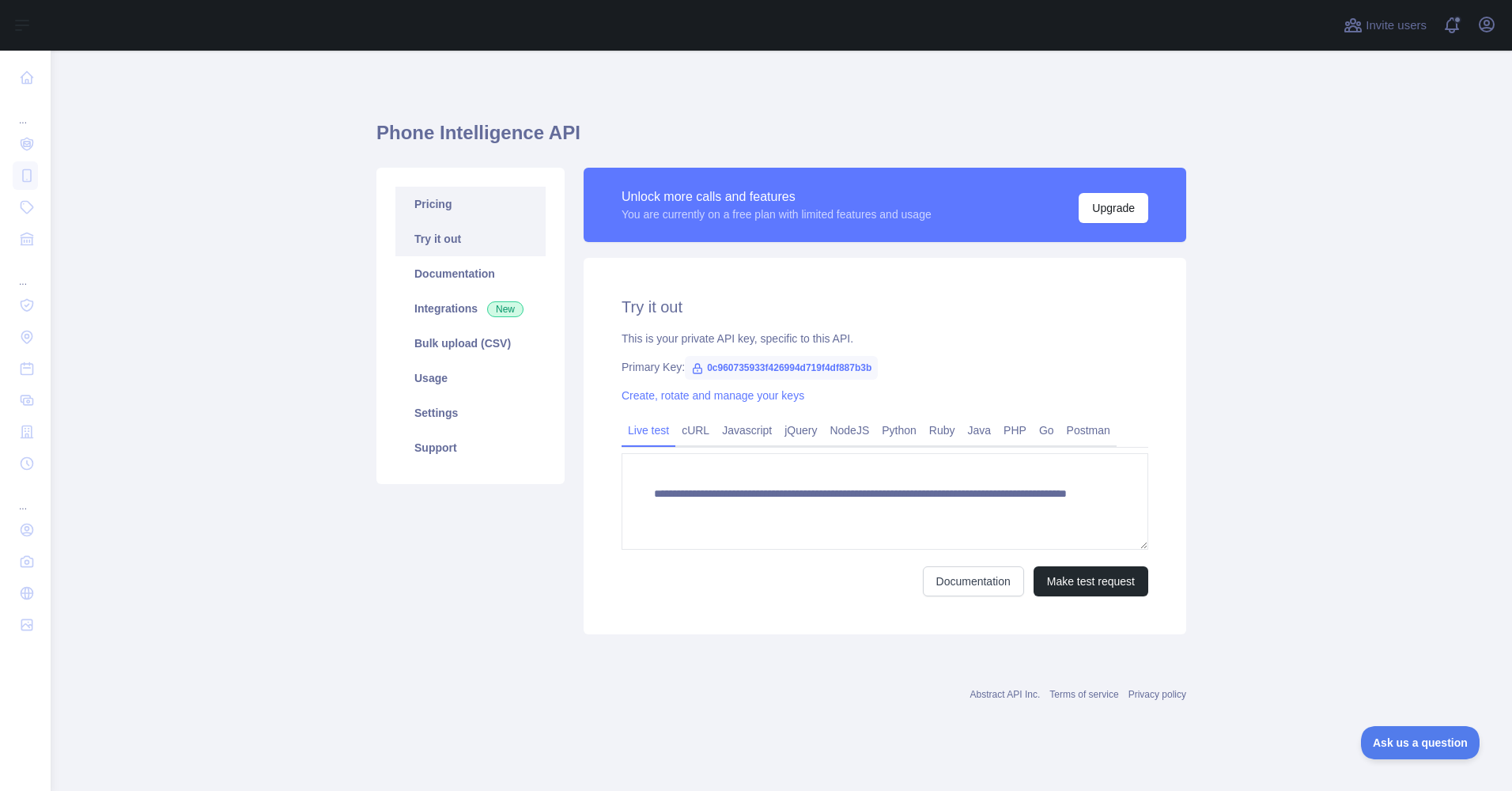
click at [431, 212] on link "Pricing" at bounding box center [470, 204] width 150 height 35
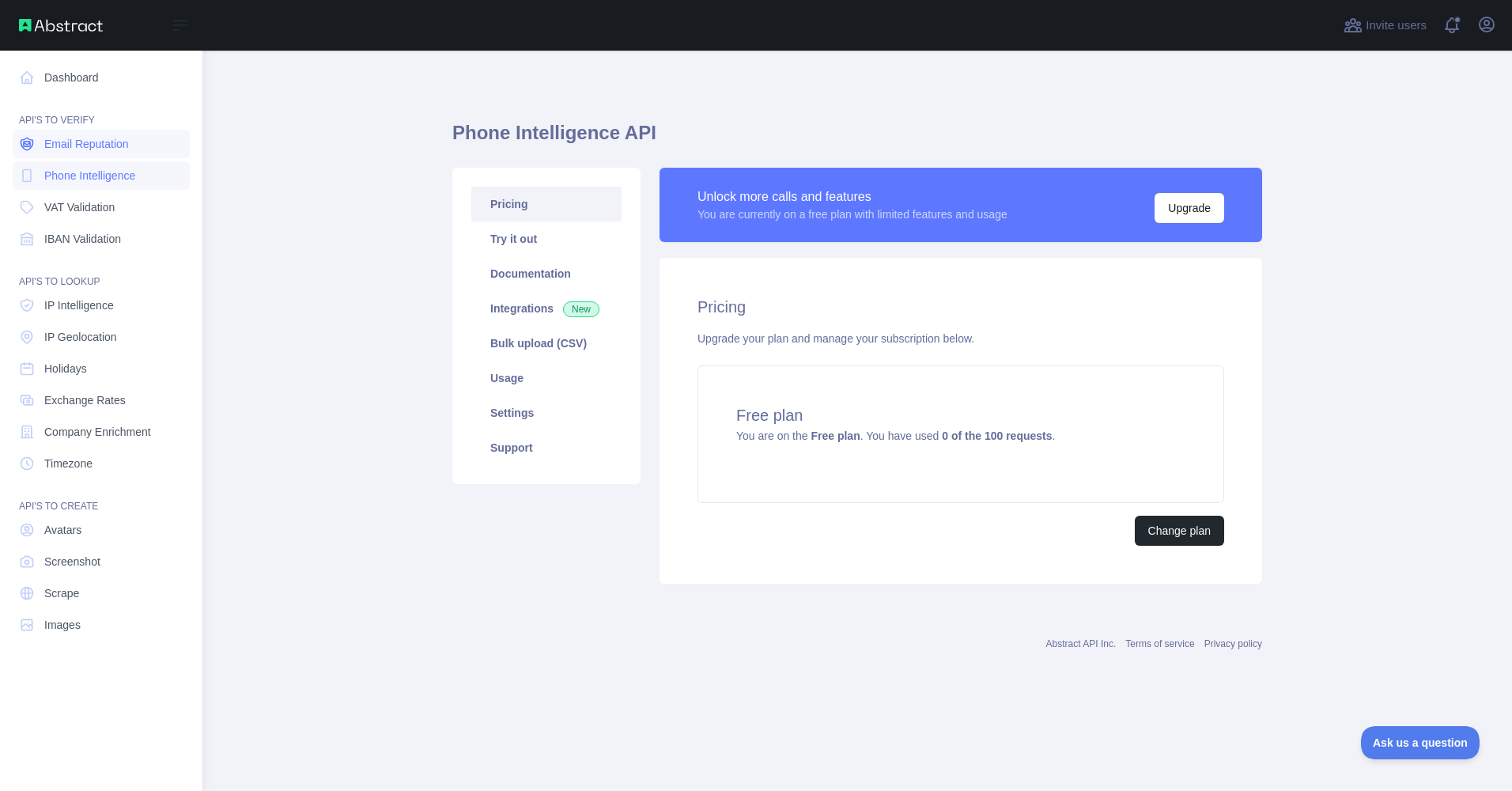
click at [79, 145] on span "Email Reputation" at bounding box center [86, 144] width 84 height 16
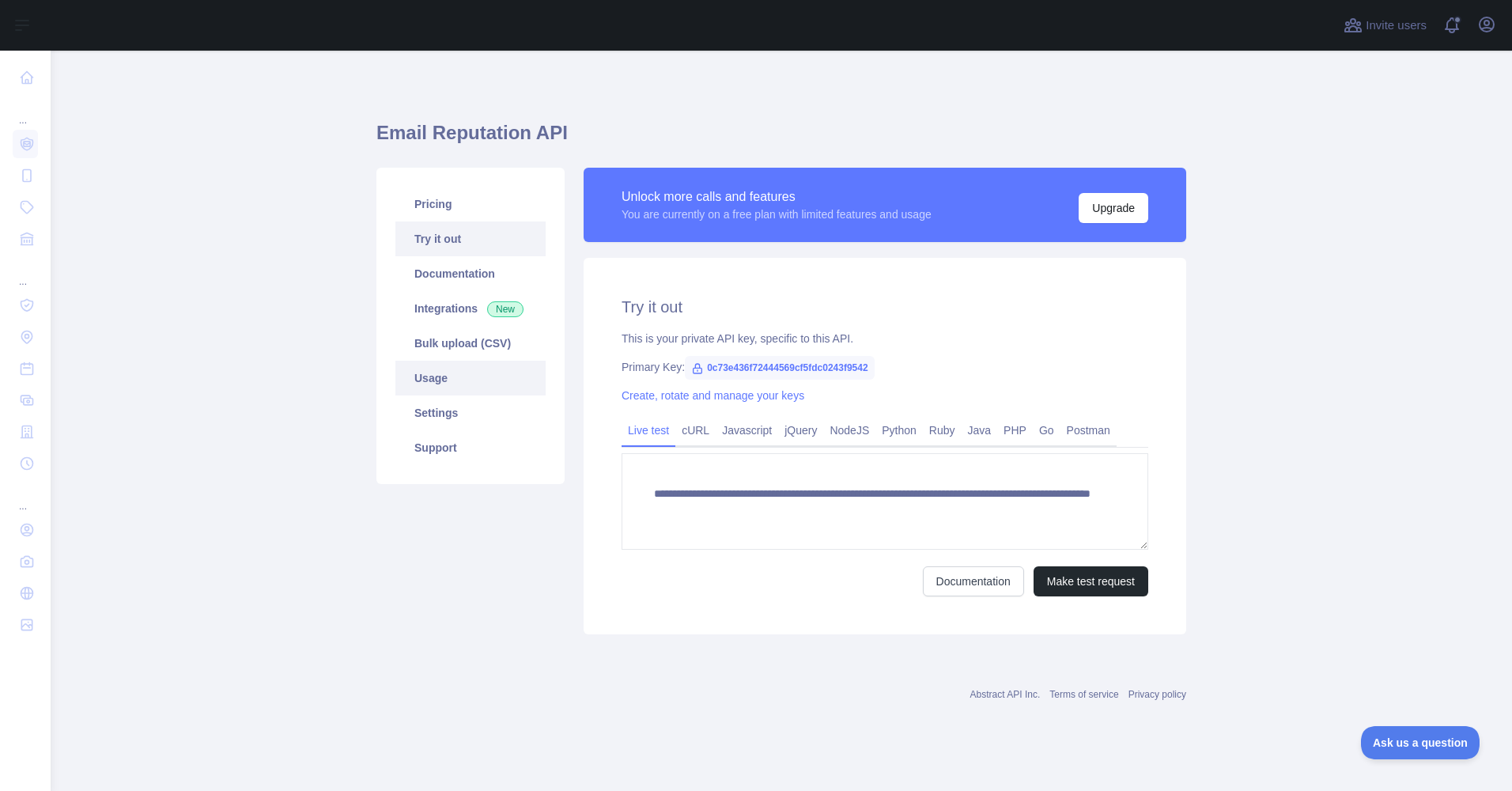
click at [437, 383] on link "Usage" at bounding box center [470, 378] width 150 height 35
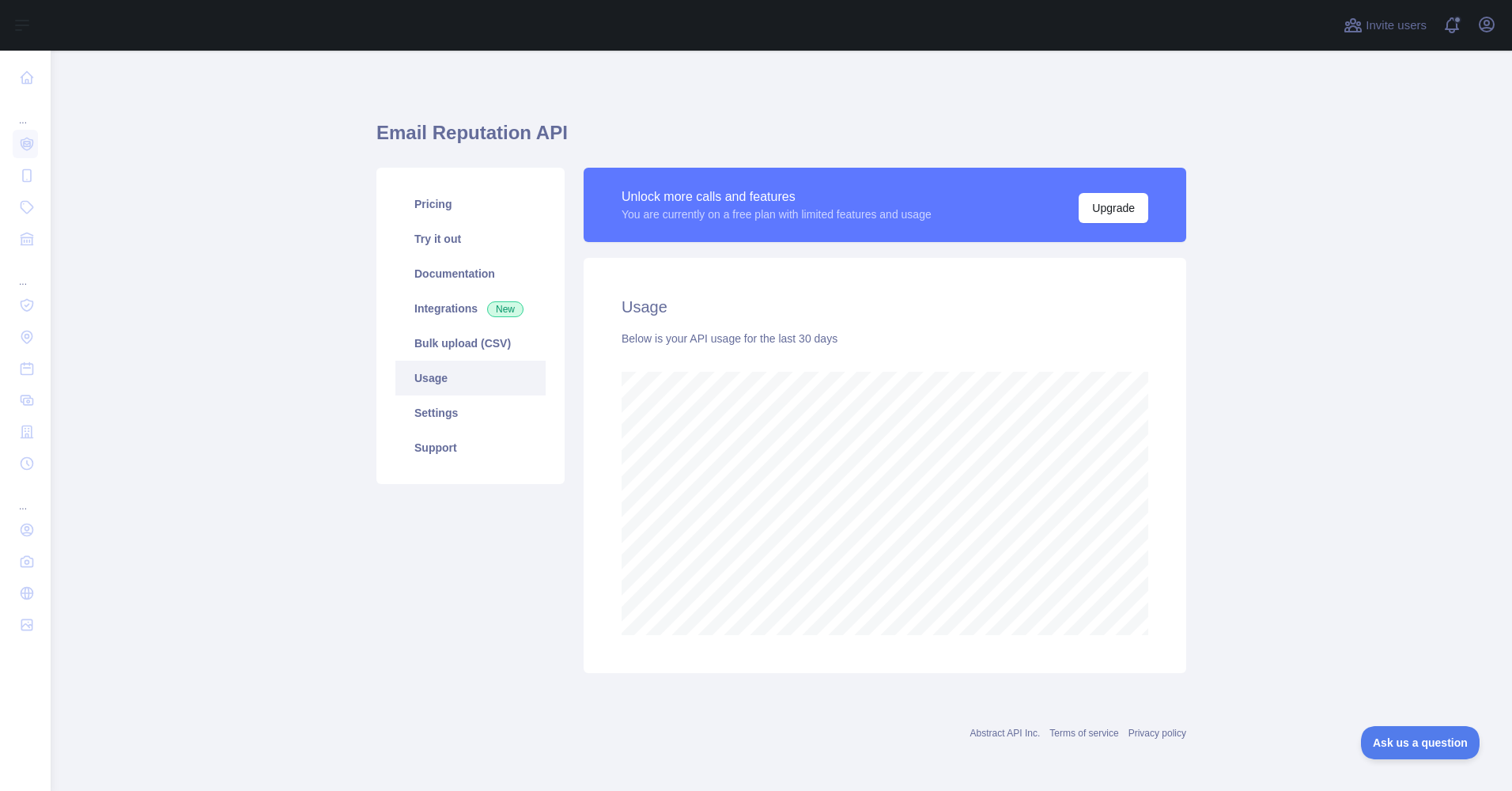
scroll to position [741, 1462]
click at [433, 378] on link "Usage" at bounding box center [470, 378] width 150 height 35
click at [432, 205] on link "Pricing" at bounding box center [470, 204] width 150 height 35
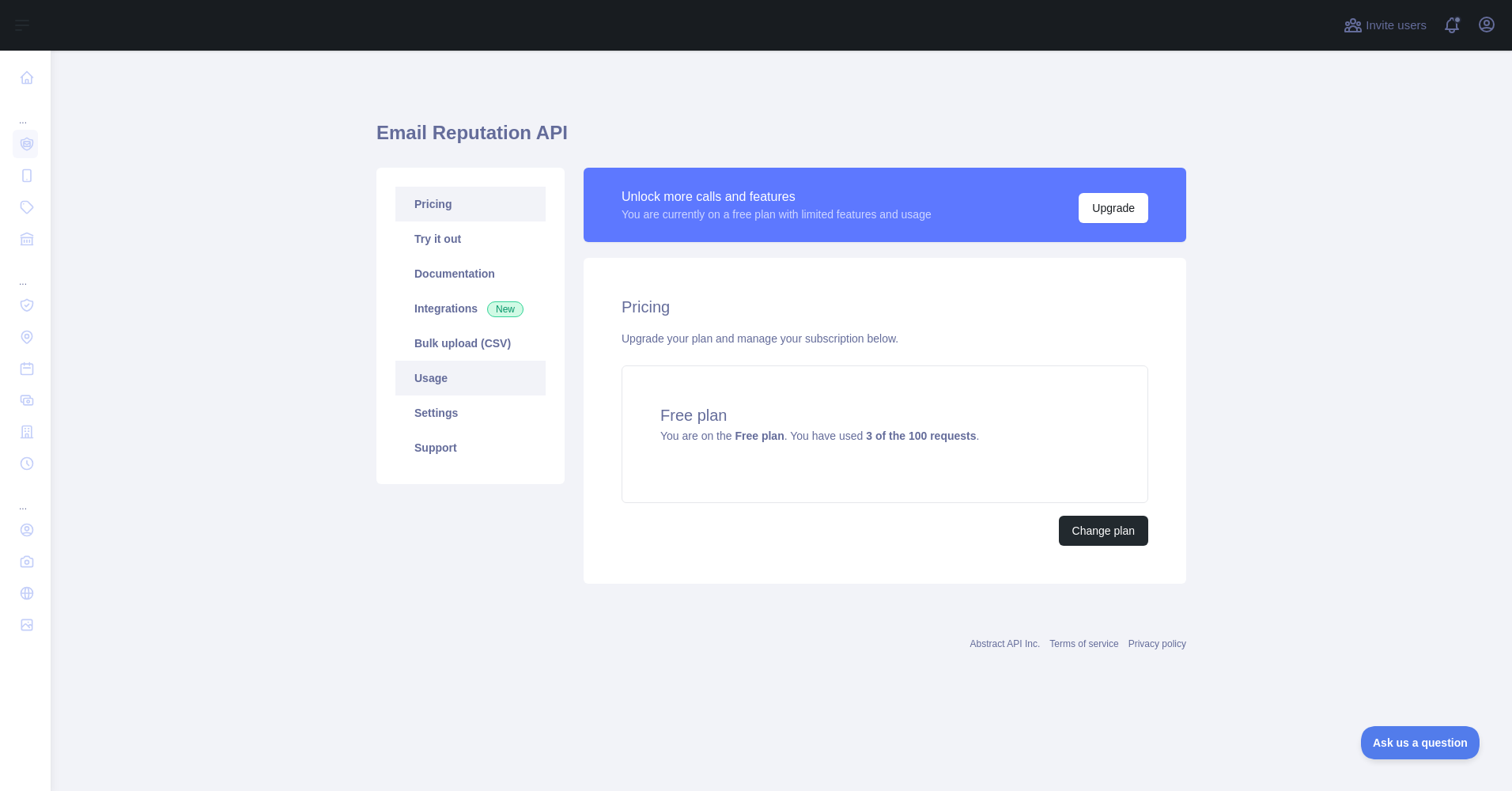
click at [438, 382] on link "Usage" at bounding box center [470, 378] width 150 height 35
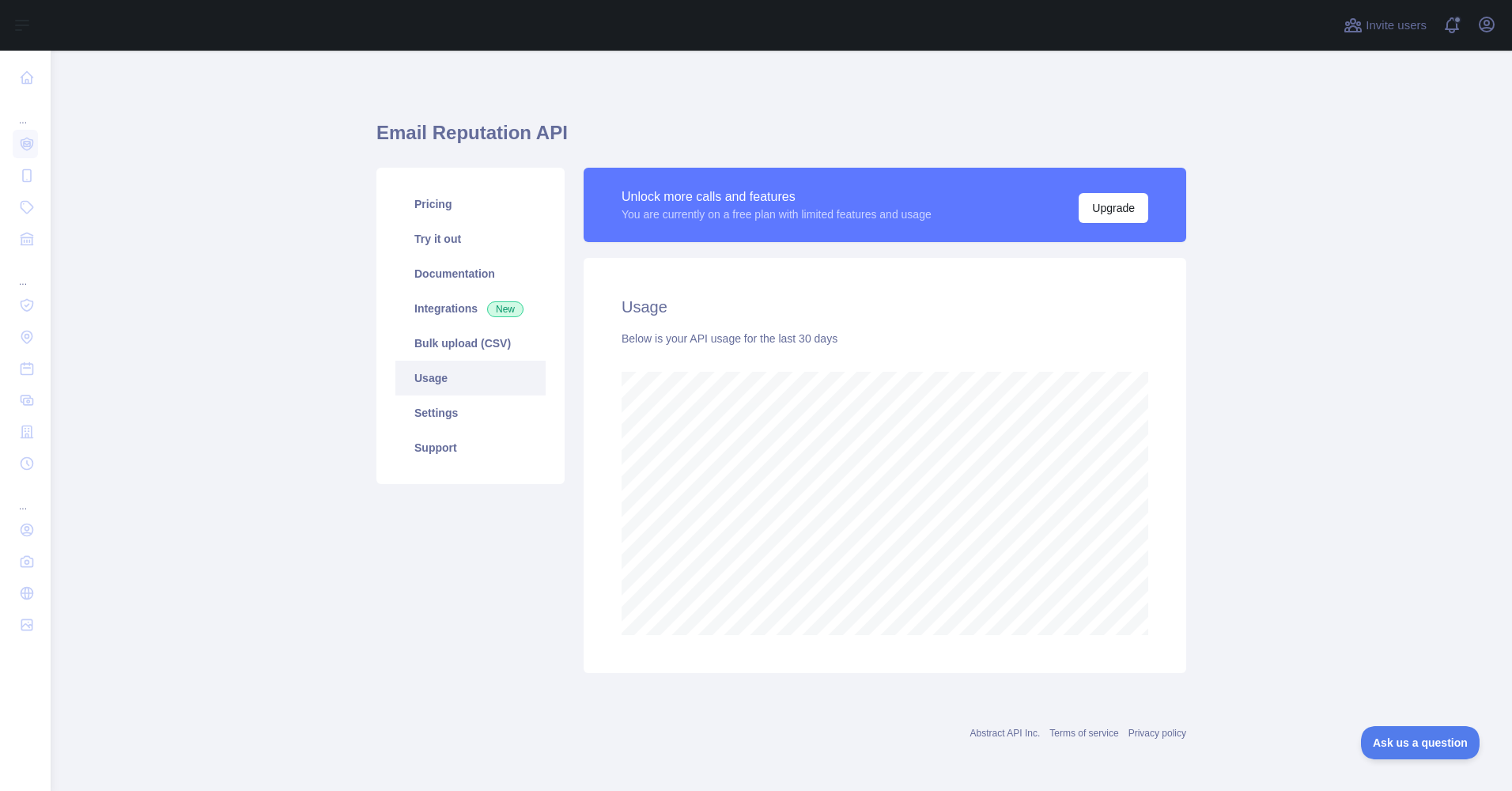
scroll to position [741, 1462]
